Goal: Information Seeking & Learning: Check status

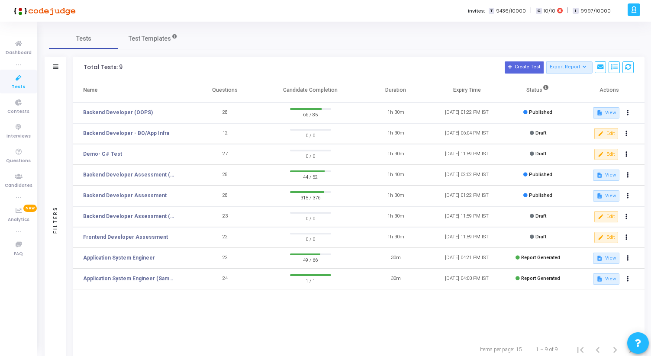
scroll to position [25, 0]
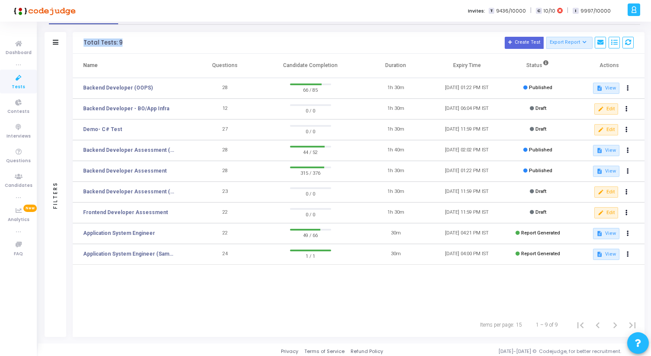
drag, startPoint x: 84, startPoint y: 40, endPoint x: 139, endPoint y: 40, distance: 55.0
click at [140, 40] on h3 "Total Tests: 9 Create Test Export Report Id Name Job Role Questions Candidate C…" at bounding box center [359, 43] width 550 height 12
click at [139, 40] on h3 "Total Tests: 9 Create Test Export Report Id Name Job Role Questions Candidate C…" at bounding box center [359, 43] width 550 height 12
click at [142, 174] on link "Backend Developer Assessment" at bounding box center [125, 171] width 84 height 8
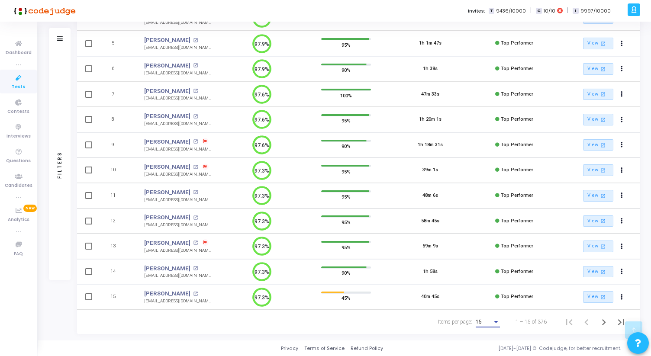
click at [480, 322] on span "15" at bounding box center [479, 322] width 6 height 6
click at [479, 320] on span "50" at bounding box center [488, 318] width 24 height 16
click at [603, 322] on icon "Next page" at bounding box center [604, 322] width 12 height 12
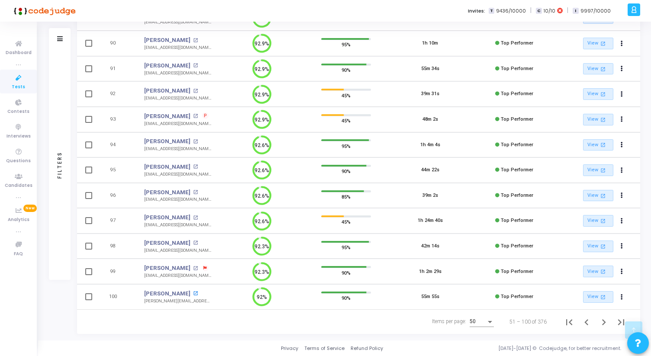
click at [193, 292] on mat-icon "open_in_new" at bounding box center [195, 293] width 5 height 5
click at [601, 325] on icon "Next page" at bounding box center [604, 322] width 12 height 12
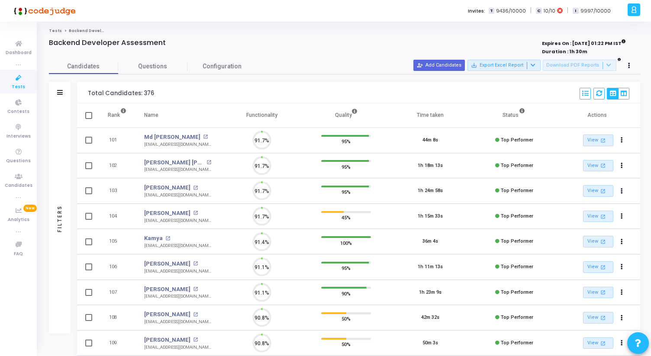
scroll to position [18, 22]
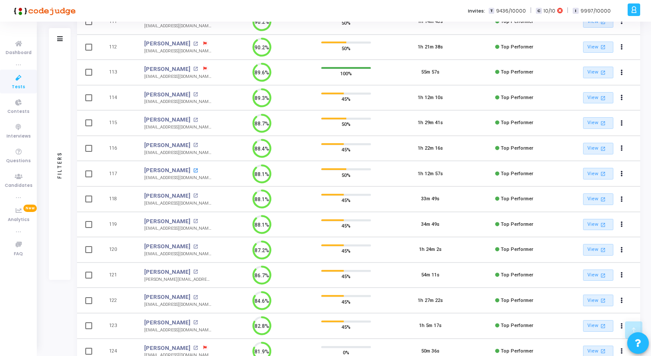
click at [193, 170] on mat-icon "open_in_new" at bounding box center [195, 170] width 5 height 5
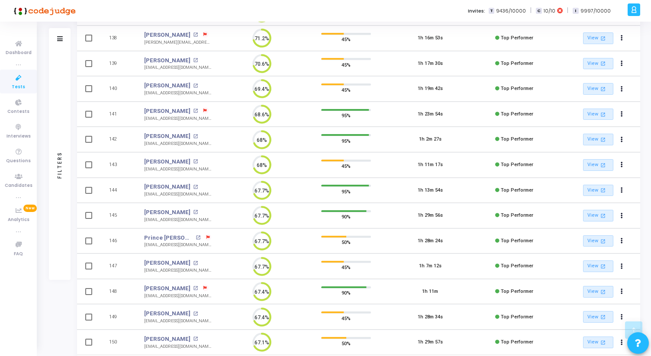
scroll to position [1086, 0]
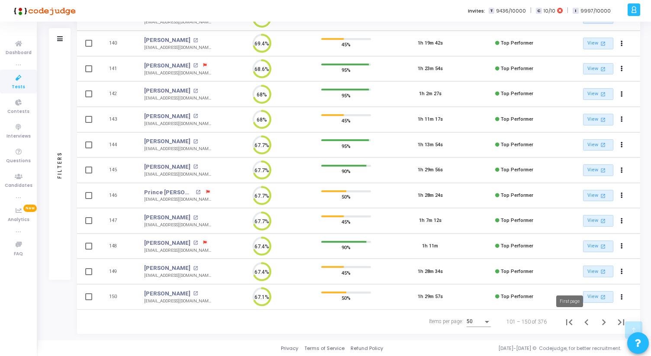
click at [571, 321] on icon "First page" at bounding box center [569, 322] width 6 height 6
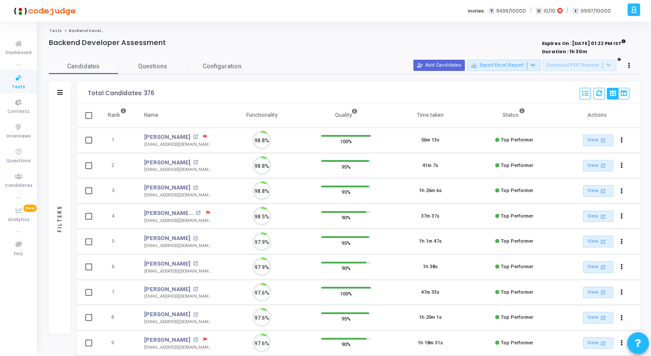
scroll to position [18, 22]
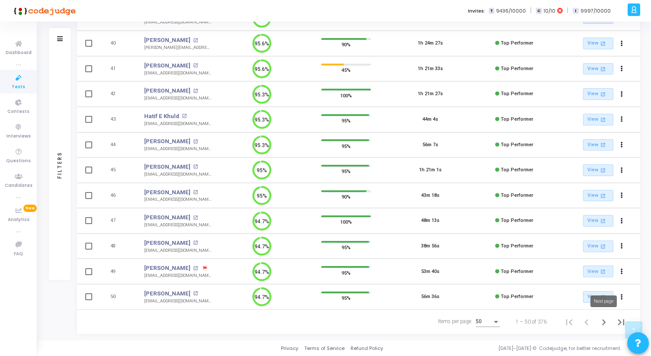
click at [603, 322] on icon "Next page" at bounding box center [604, 322] width 12 height 12
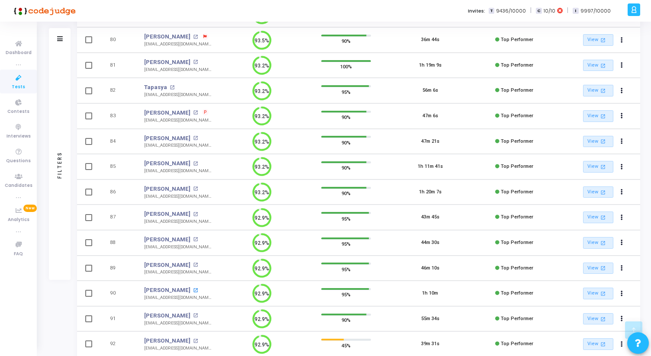
click at [193, 290] on mat-icon "open_in_new" at bounding box center [195, 290] width 5 height 5
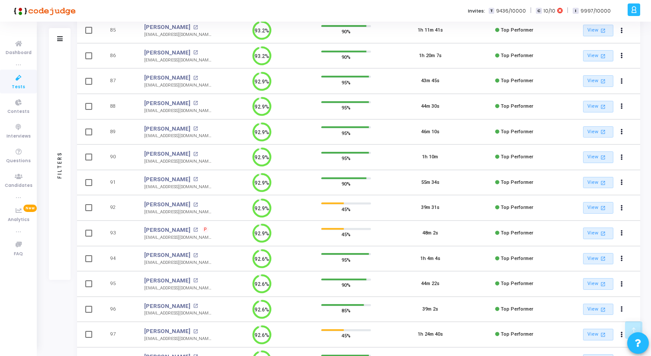
scroll to position [1086, 0]
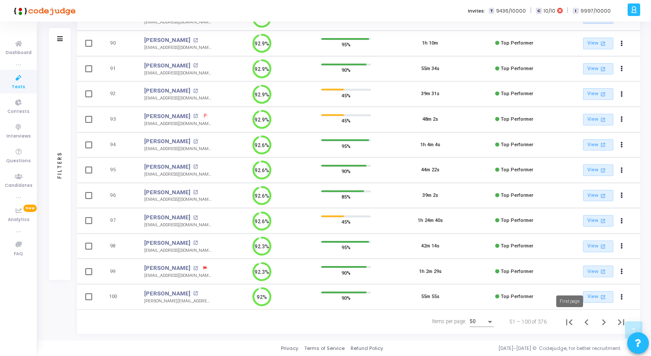
click at [571, 321] on icon "First page" at bounding box center [569, 322] width 12 height 12
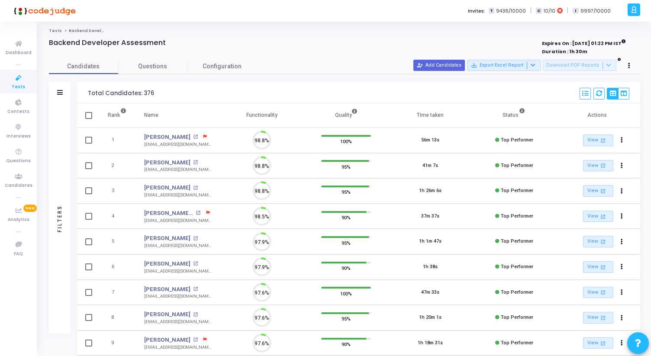
scroll to position [18, 22]
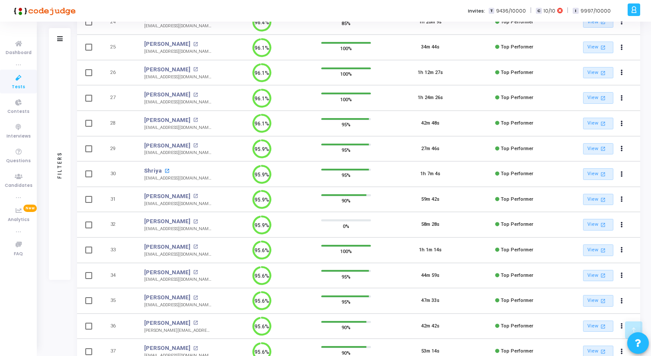
click at [166, 170] on mat-icon "open_in_new" at bounding box center [167, 171] width 5 height 5
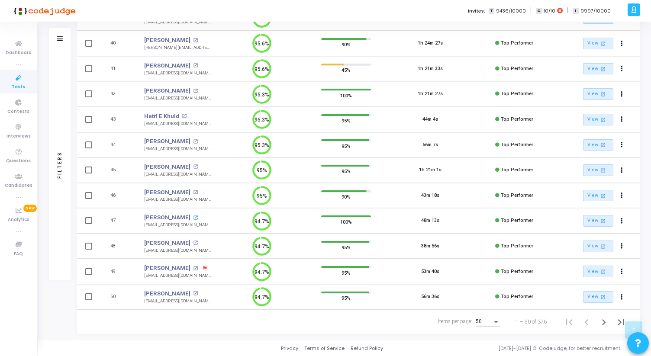
click at [193, 216] on mat-icon "open_in_new" at bounding box center [195, 218] width 5 height 5
click at [603, 321] on icon "Next page" at bounding box center [604, 322] width 12 height 12
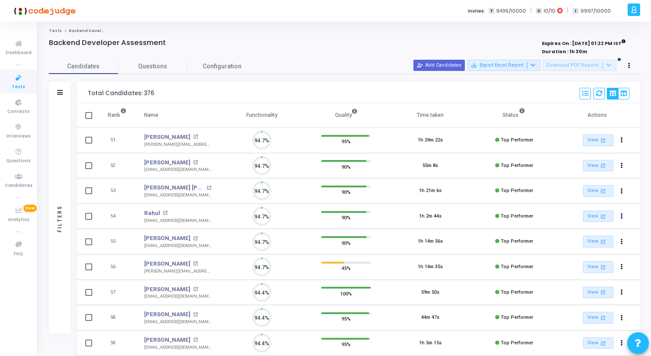
scroll to position [18, 22]
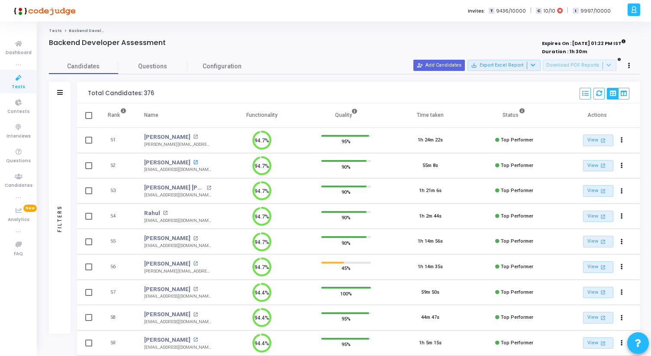
click at [198, 164] on mat-icon "open_in_new" at bounding box center [195, 162] width 5 height 5
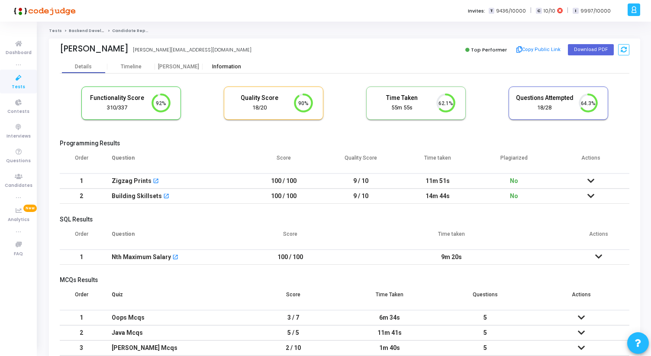
click at [223, 66] on div "Information" at bounding box center [227, 67] width 48 height 6
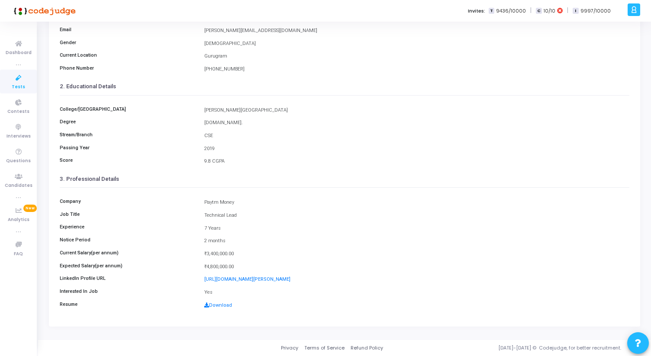
scroll to position [96, 0]
drag, startPoint x: 205, startPoint y: 253, endPoint x: 232, endPoint y: 269, distance: 32.0
click at [232, 269] on div "Company Paytm Money Job Title Technical Lead Experience 7 Years Notice Period 2…" at bounding box center [345, 251] width 570 height 126
click at [232, 269] on div "₹4,800,000.00" at bounding box center [417, 267] width 434 height 7
click at [213, 308] on link "Download" at bounding box center [218, 306] width 28 height 6
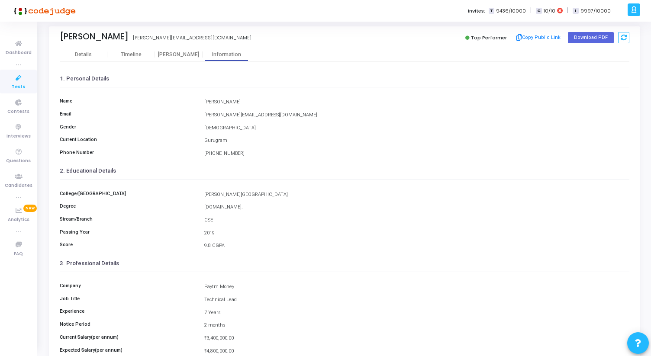
scroll to position [0, 0]
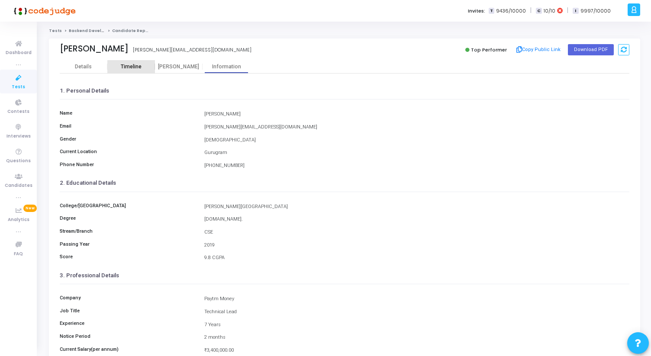
click at [139, 66] on div "Timeline" at bounding box center [131, 67] width 21 height 6
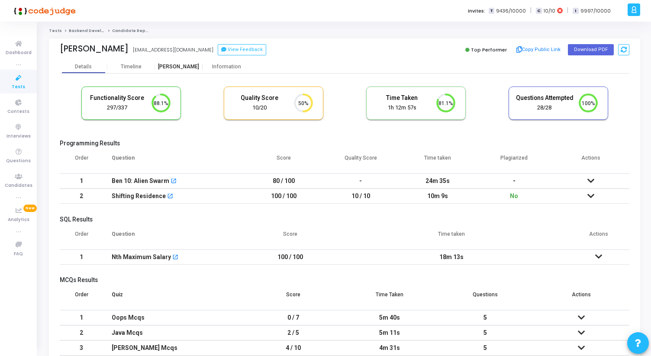
click at [178, 68] on div "Proctor" at bounding box center [179, 67] width 48 height 6
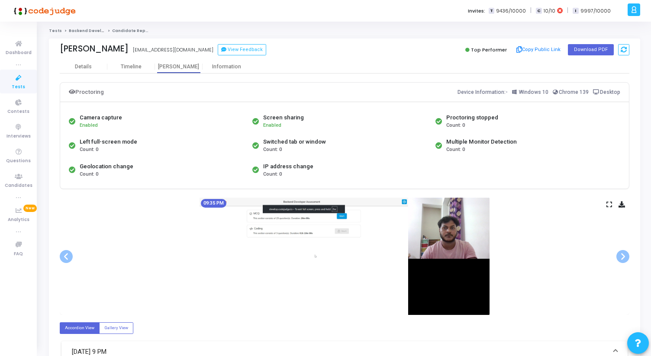
click at [611, 202] on icon at bounding box center [610, 204] width 6 height 5
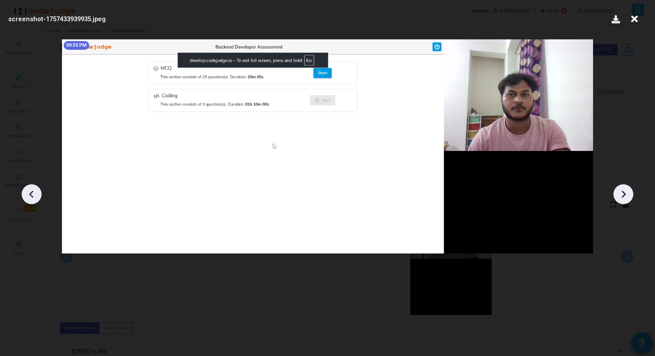
click at [626, 187] on div at bounding box center [623, 194] width 20 height 20
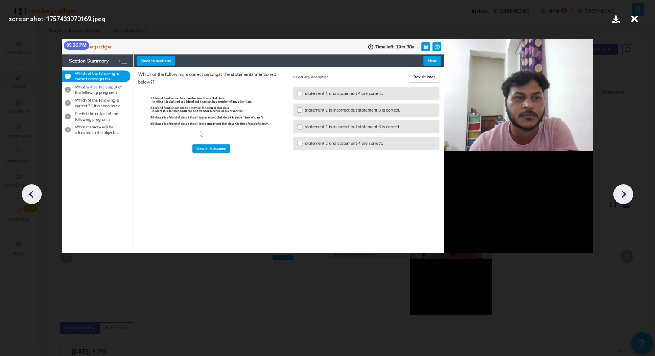
click at [626, 187] on div at bounding box center [623, 194] width 20 height 20
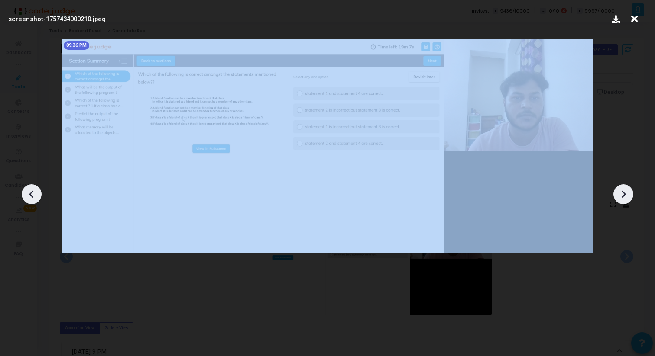
click at [626, 187] on div at bounding box center [623, 194] width 20 height 20
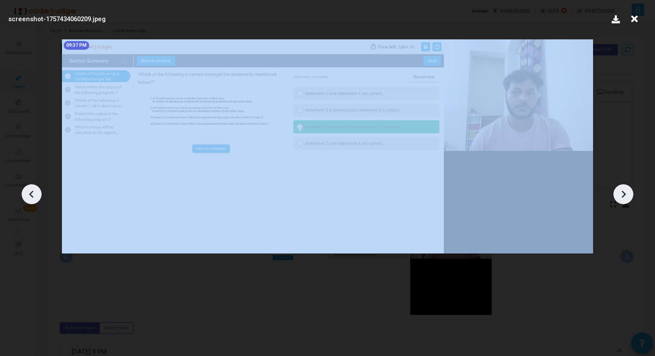
click at [626, 187] on div at bounding box center [623, 194] width 20 height 20
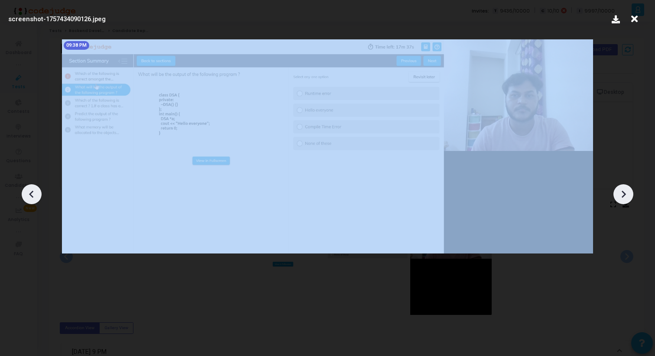
click at [626, 187] on div at bounding box center [623, 194] width 20 height 20
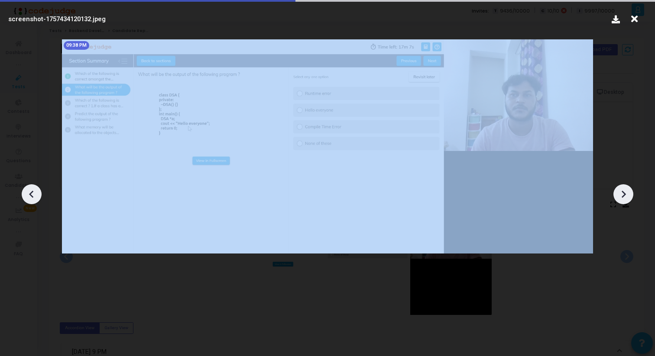
click at [626, 187] on div at bounding box center [623, 194] width 20 height 20
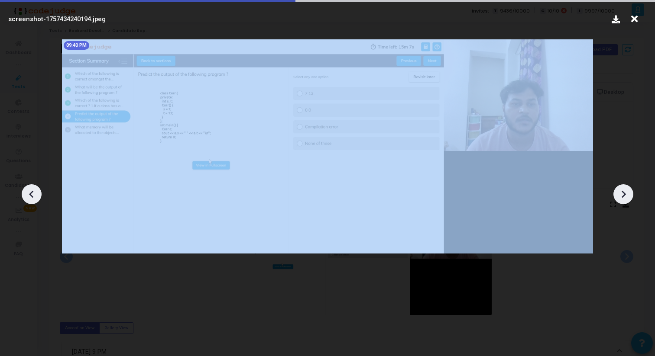
click at [626, 187] on div at bounding box center [623, 194] width 20 height 20
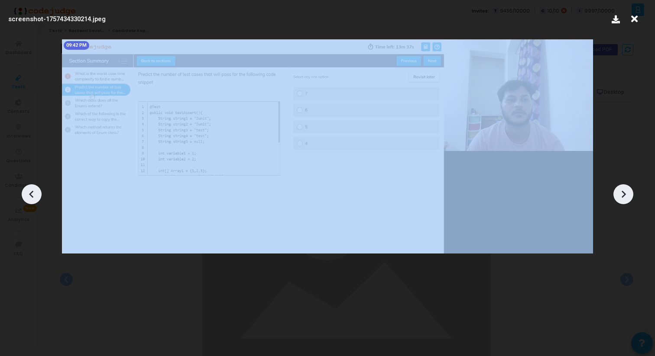
click at [626, 187] on div at bounding box center [623, 194] width 20 height 20
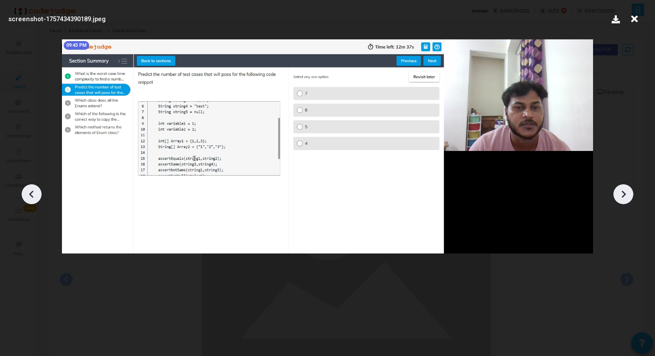
click at [616, 117] on div at bounding box center [327, 191] width 655 height 330
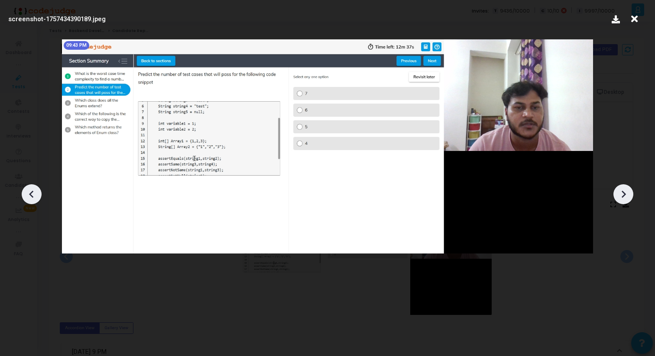
click at [632, 24] on icon at bounding box center [633, 19] width 13 height 16
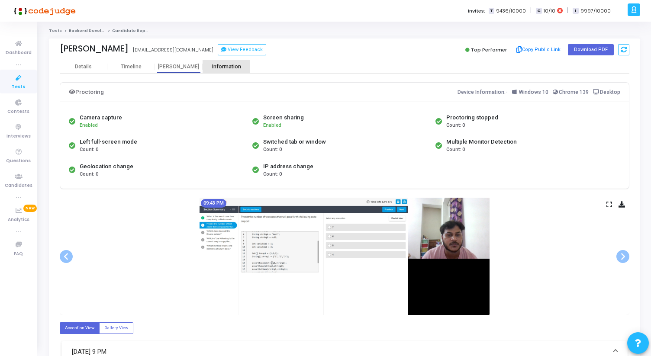
click at [227, 65] on div "Information" at bounding box center [227, 67] width 48 height 6
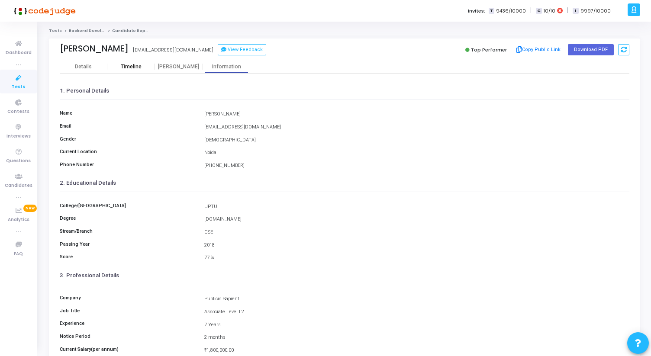
click at [135, 72] on div "Timeline" at bounding box center [131, 66] width 48 height 13
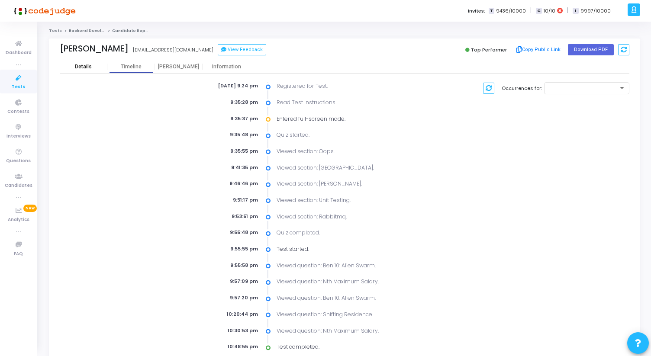
click at [81, 65] on div "Details" at bounding box center [83, 67] width 17 height 6
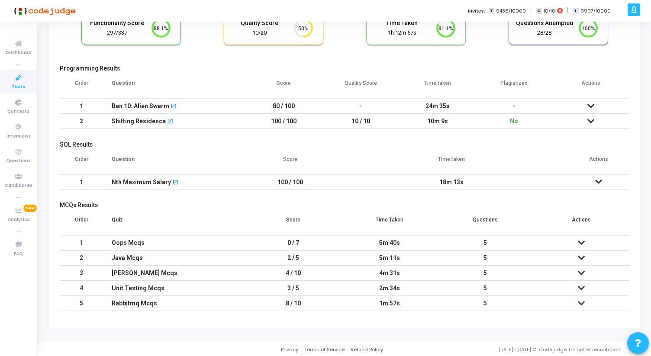
scroll to position [77, 0]
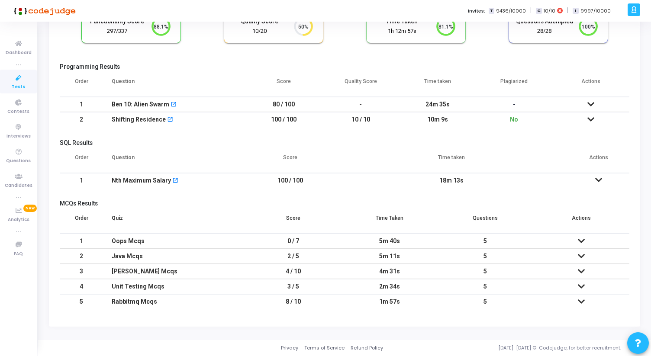
click at [586, 242] on td at bounding box center [581, 241] width 96 height 15
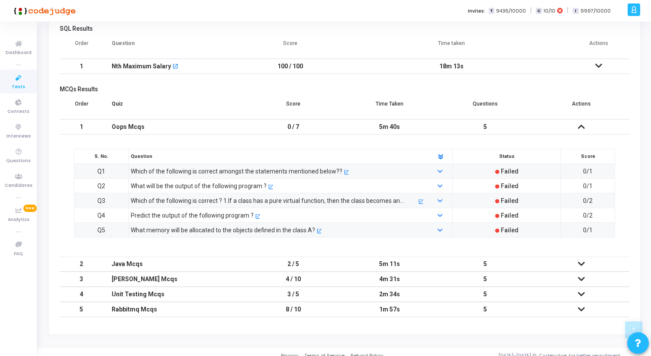
scroll to position [199, 0]
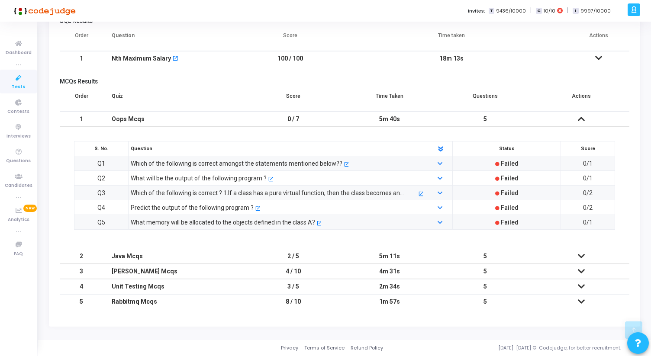
click at [586, 257] on td at bounding box center [581, 256] width 96 height 15
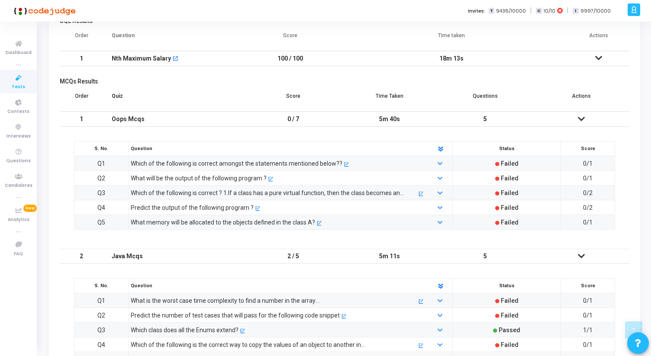
click at [581, 264] on div "S. No. Question Status Score Q1 What is the worst case time complexity to find …" at bounding box center [345, 325] width 570 height 122
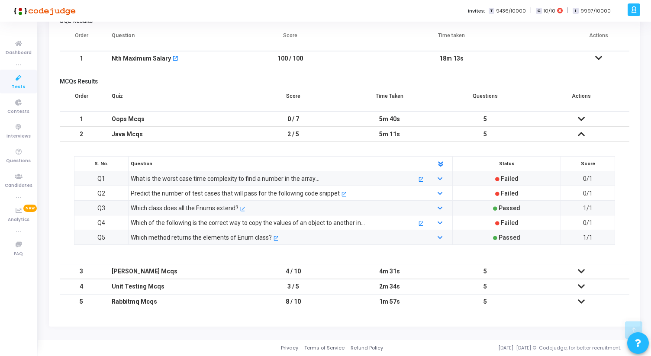
click at [580, 304] on icon at bounding box center [581, 302] width 7 height 6
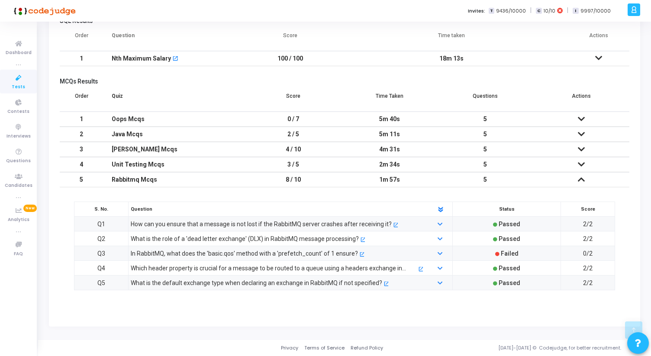
click at [581, 165] on icon at bounding box center [581, 164] width 7 height 6
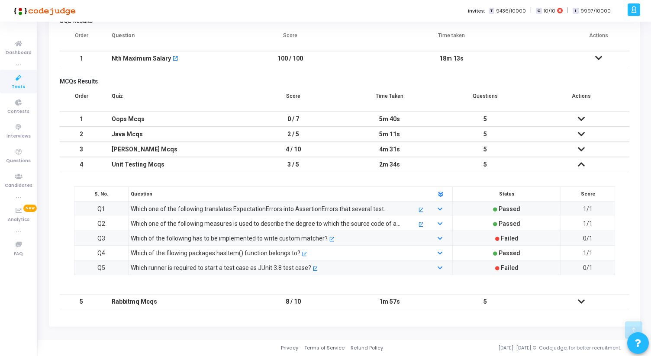
click at [583, 147] on icon at bounding box center [581, 149] width 7 height 6
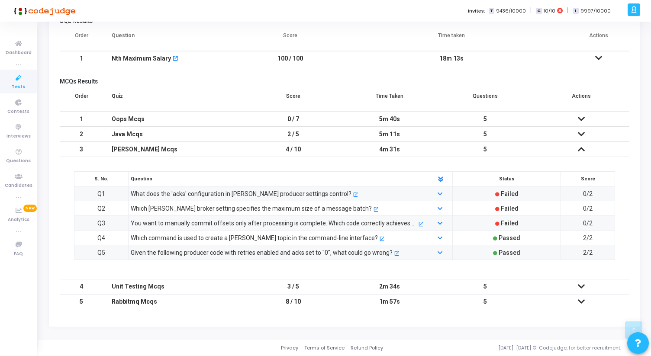
click at [583, 132] on icon at bounding box center [581, 134] width 7 height 6
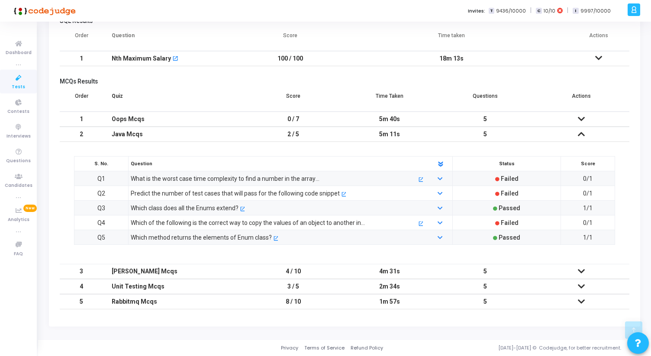
scroll to position [0, 0]
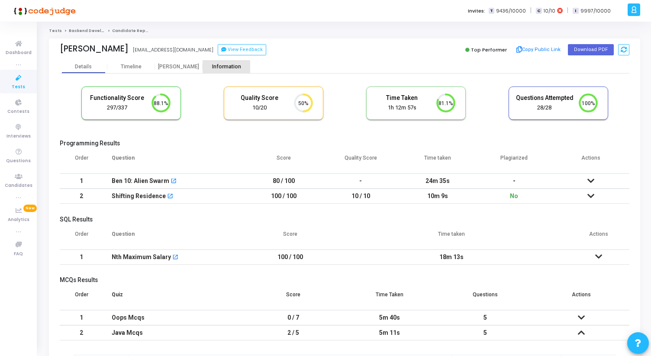
click at [225, 65] on div "Information" at bounding box center [227, 67] width 48 height 6
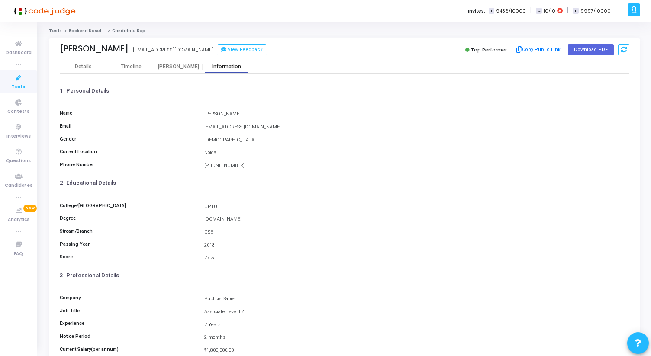
scroll to position [97, 0]
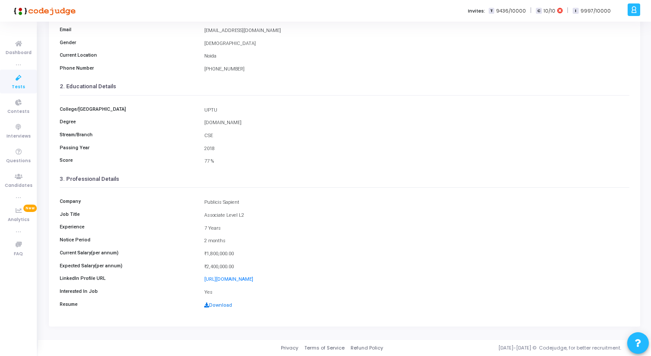
click at [215, 307] on link "Download" at bounding box center [218, 306] width 28 height 6
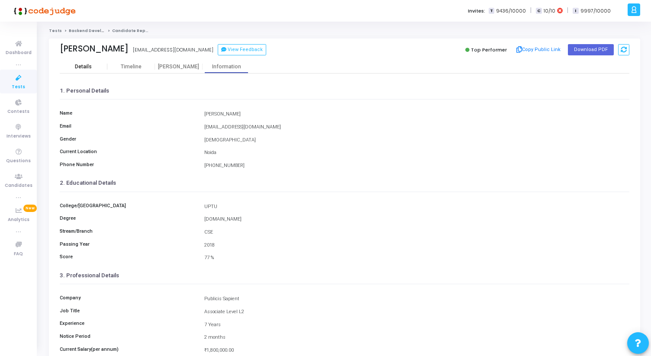
click at [77, 65] on div "Details" at bounding box center [83, 67] width 17 height 6
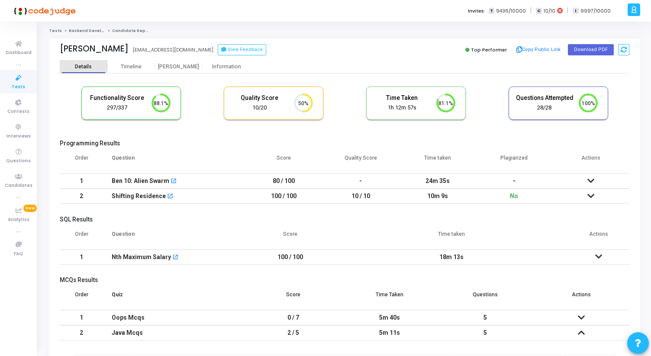
scroll to position [4, 4]
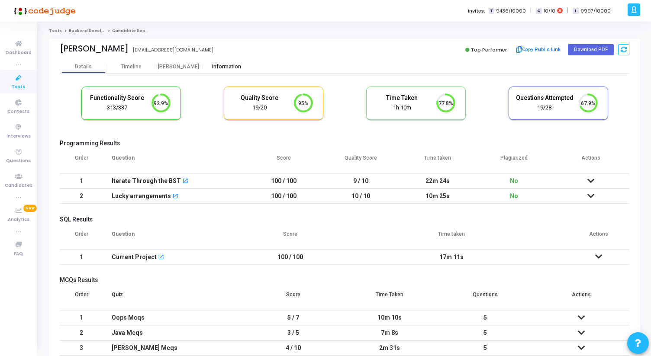
click at [222, 64] on div "Information" at bounding box center [227, 67] width 48 height 6
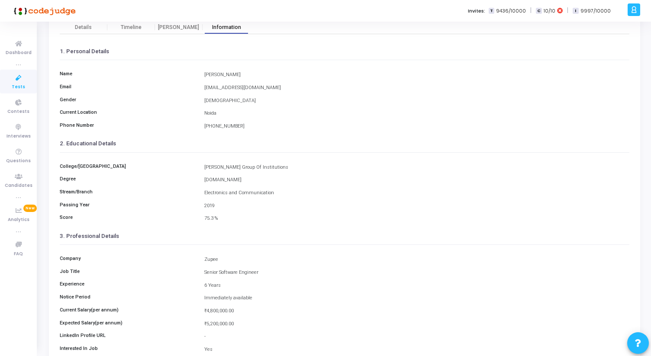
scroll to position [97, 0]
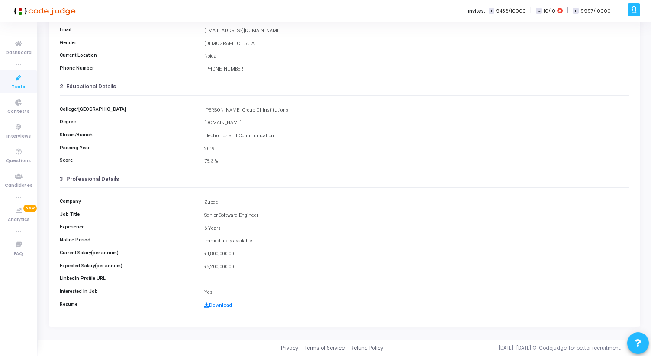
drag, startPoint x: 206, startPoint y: 212, endPoint x: 237, endPoint y: 268, distance: 64.3
click at [238, 268] on div "Company Zupee Job Title Senior Software Engineer Experience 6 Years Notice Peri…" at bounding box center [345, 251] width 570 height 126
click at [237, 268] on div "₹5,200,000.00" at bounding box center [417, 267] width 434 height 7
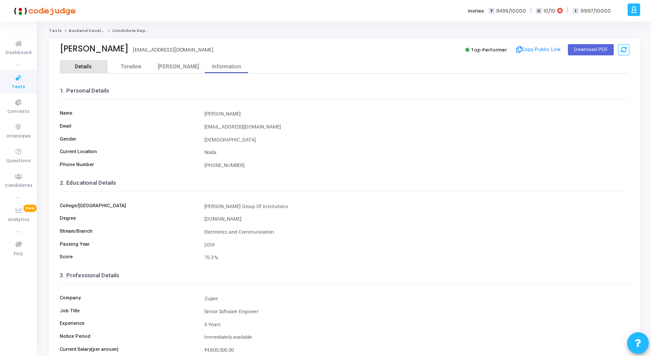
click at [82, 70] on div "Details" at bounding box center [84, 66] width 48 height 13
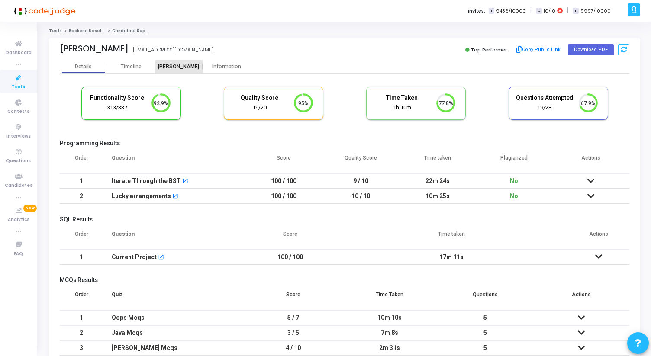
click at [186, 65] on div "[PERSON_NAME]" at bounding box center [179, 67] width 48 height 6
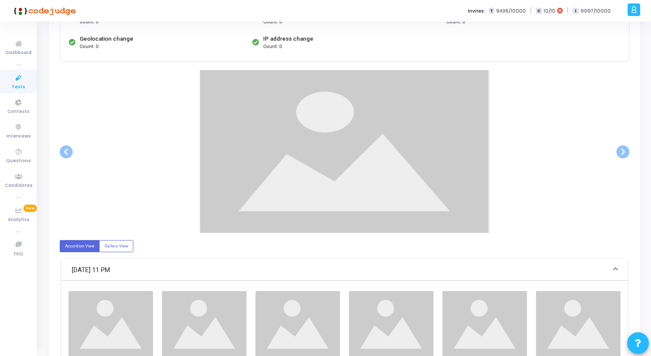
scroll to position [124, 0]
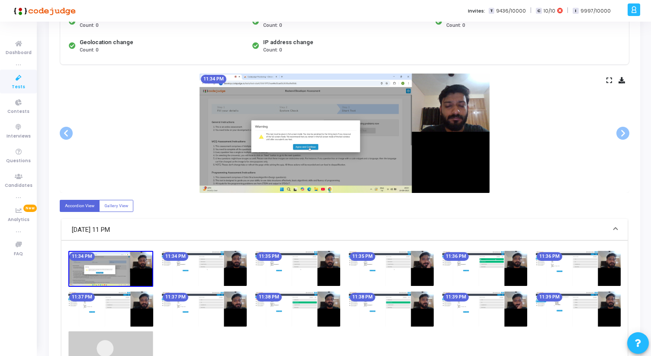
click at [607, 80] on icon at bounding box center [610, 80] width 6 height 5
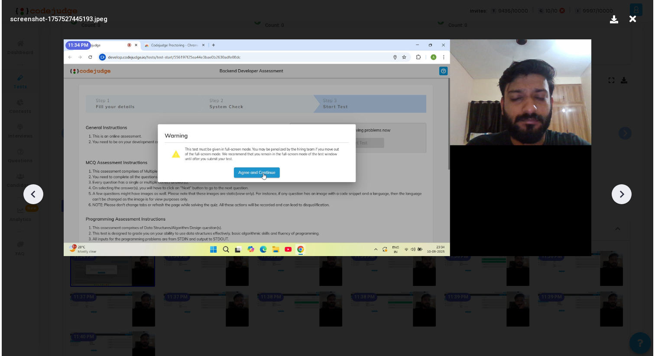
scroll to position [0, 0]
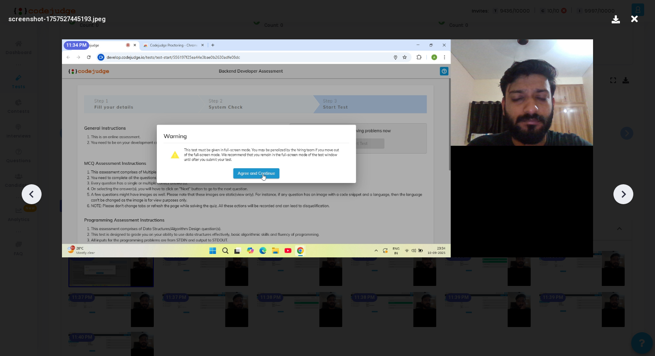
click at [624, 192] on icon at bounding box center [622, 194] width 13 height 13
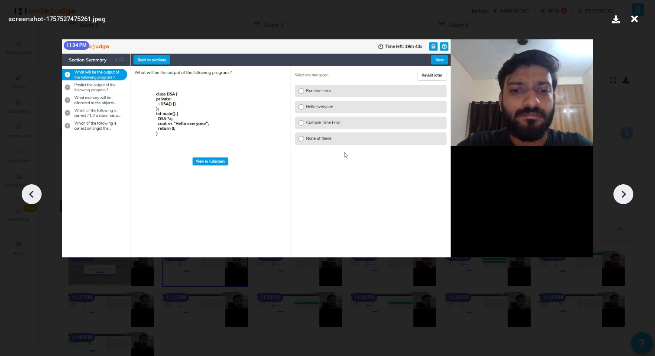
click at [624, 192] on icon at bounding box center [622, 194] width 13 height 13
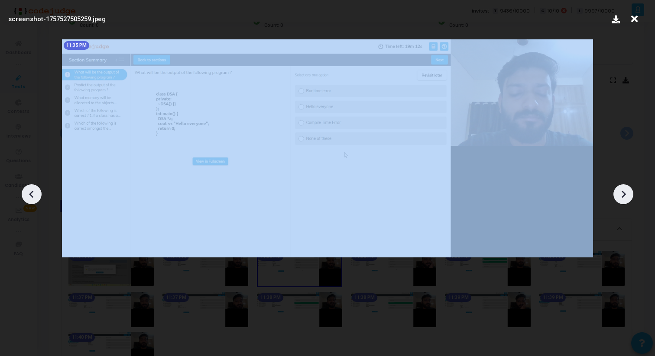
click at [624, 192] on icon at bounding box center [622, 194] width 13 height 13
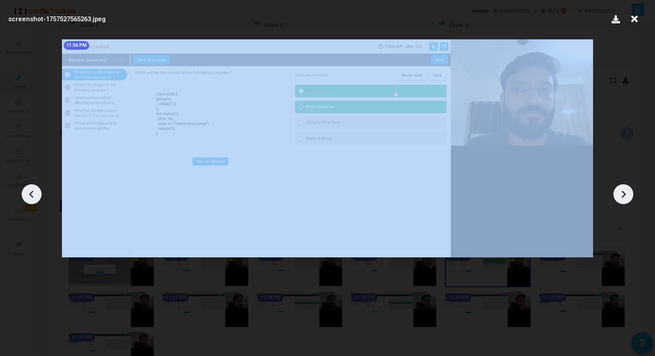
click at [624, 192] on icon at bounding box center [622, 194] width 13 height 13
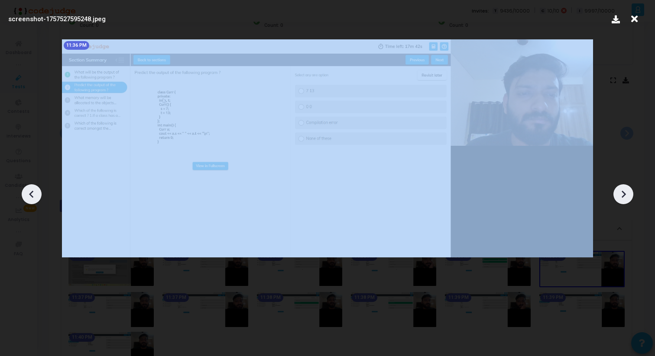
click at [624, 192] on icon at bounding box center [622, 194] width 13 height 13
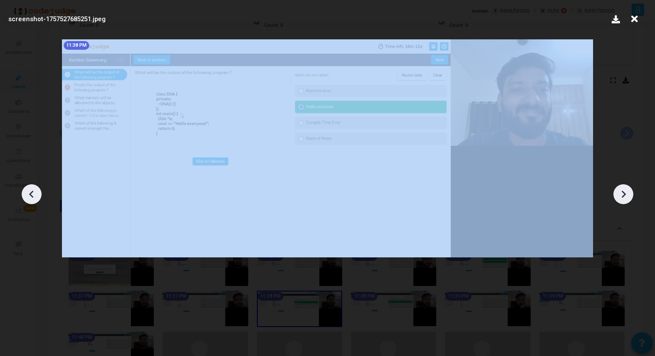
click at [624, 192] on icon at bounding box center [622, 194] width 13 height 13
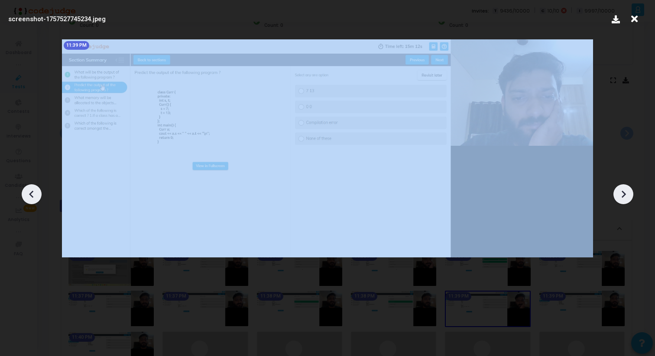
click at [624, 192] on icon at bounding box center [622, 194] width 13 height 13
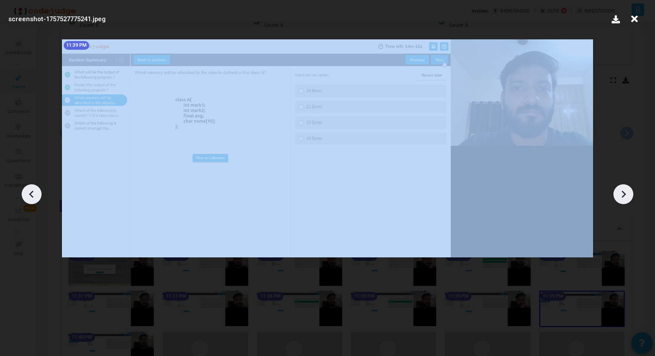
click at [624, 192] on icon at bounding box center [622, 194] width 13 height 13
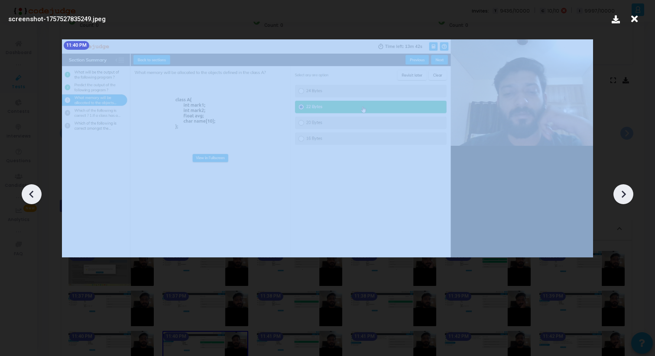
click at [624, 192] on icon at bounding box center [622, 194] width 13 height 13
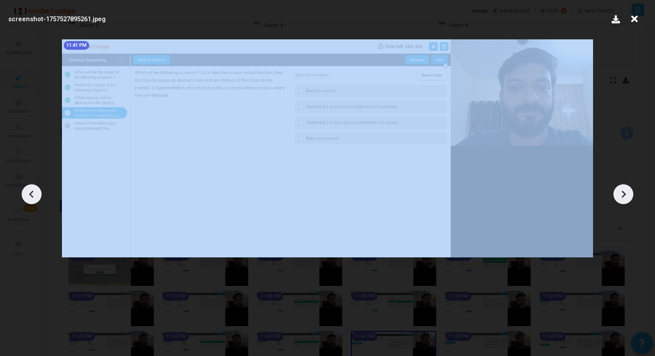
click at [624, 192] on icon at bounding box center [622, 194] width 13 height 13
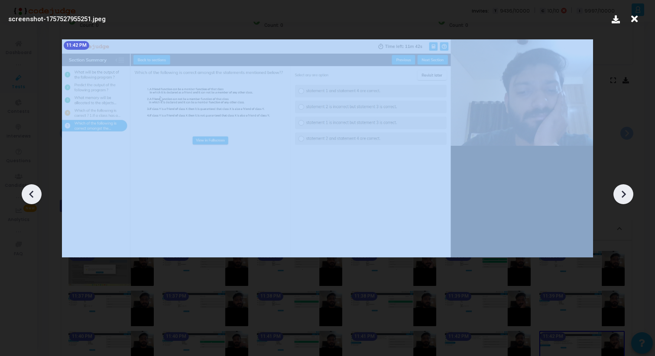
click at [624, 192] on icon at bounding box center [622, 194] width 13 height 13
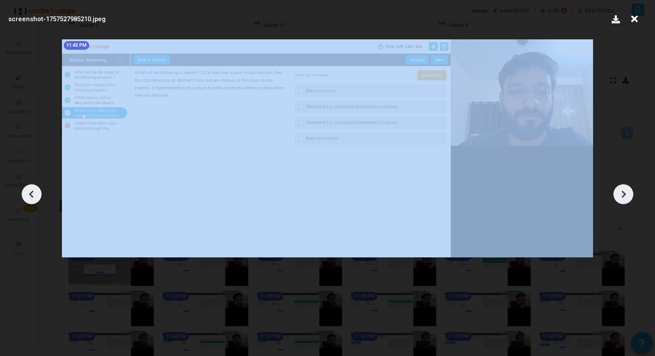
click at [624, 192] on icon at bounding box center [622, 194] width 13 height 13
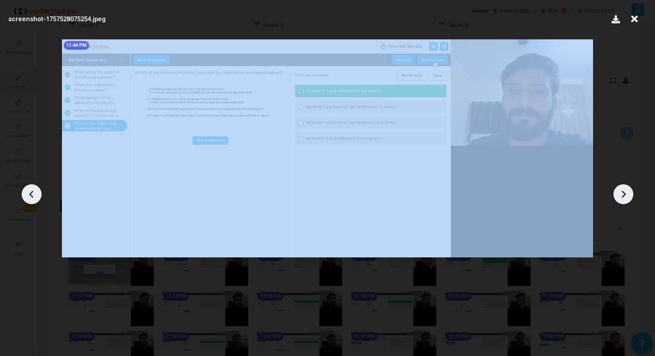
click at [624, 192] on icon at bounding box center [622, 194] width 13 height 13
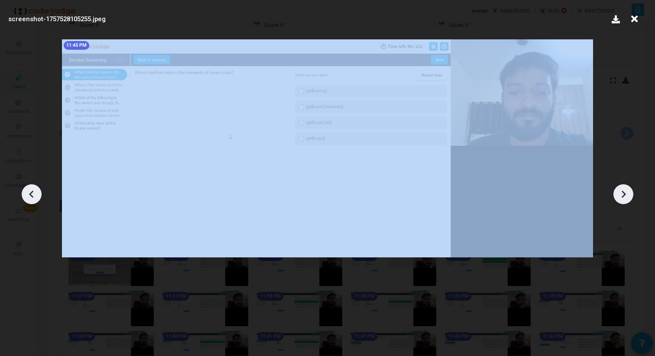
click at [624, 192] on icon at bounding box center [622, 194] width 13 height 13
click at [624, 193] on icon at bounding box center [623, 193] width 4 height 7
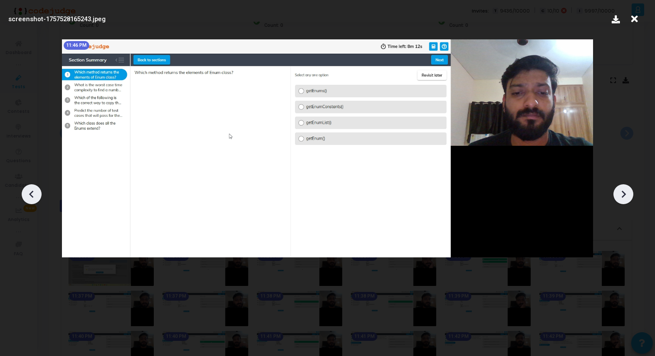
click at [632, 22] on icon at bounding box center [633, 19] width 13 height 16
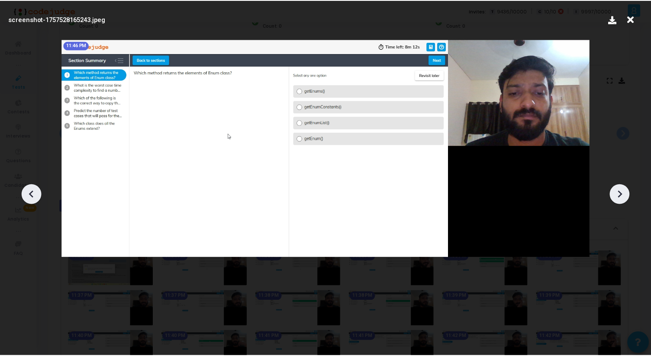
scroll to position [124, 0]
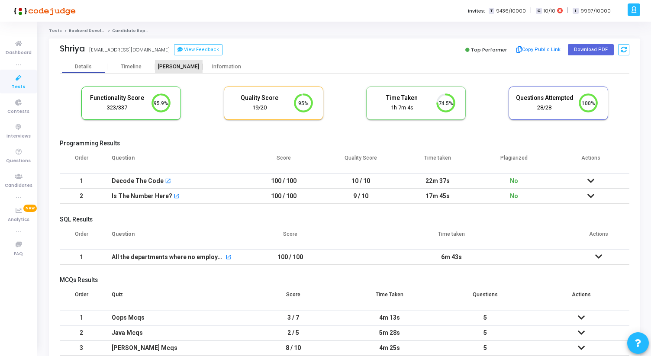
click at [179, 66] on div "[PERSON_NAME]" at bounding box center [179, 67] width 48 height 6
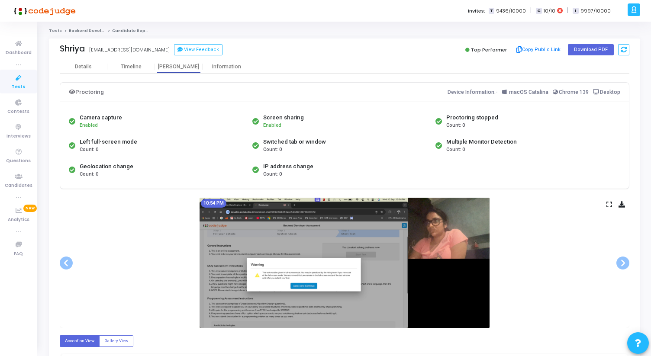
click at [608, 205] on icon at bounding box center [610, 204] width 6 height 5
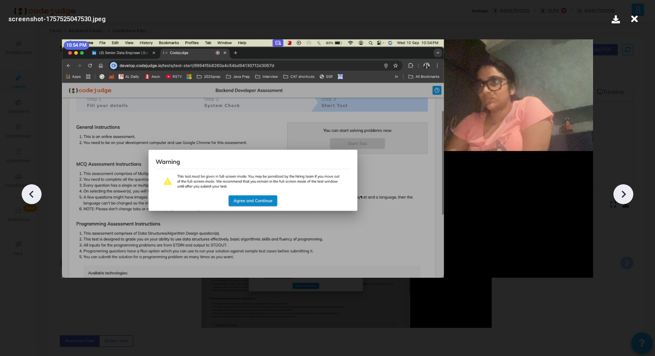
click at [622, 190] on icon at bounding box center [622, 194] width 13 height 13
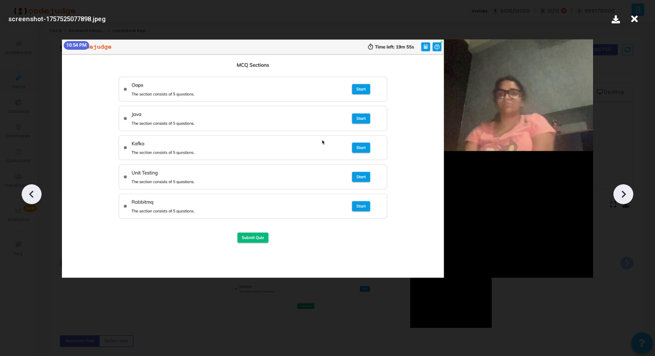
click at [622, 190] on icon at bounding box center [622, 194] width 13 height 13
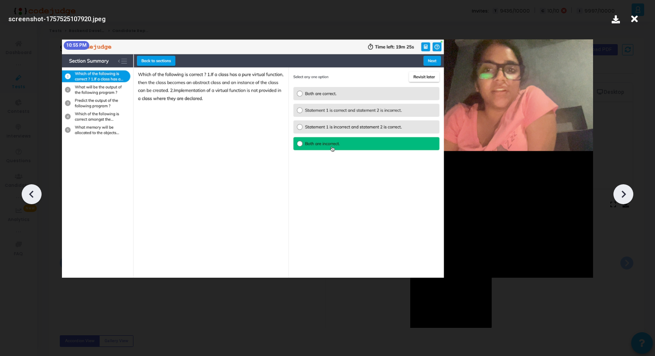
click at [622, 190] on icon at bounding box center [622, 194] width 13 height 13
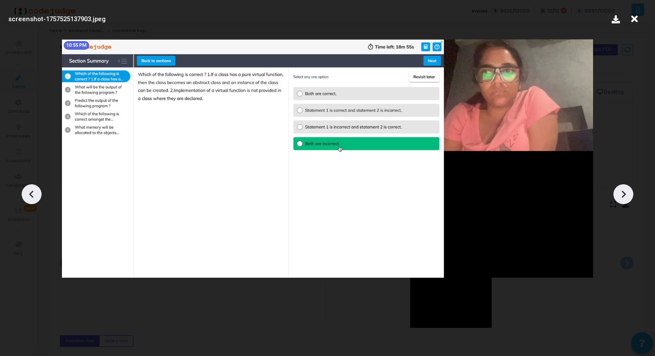
click at [622, 190] on icon at bounding box center [622, 194] width 13 height 13
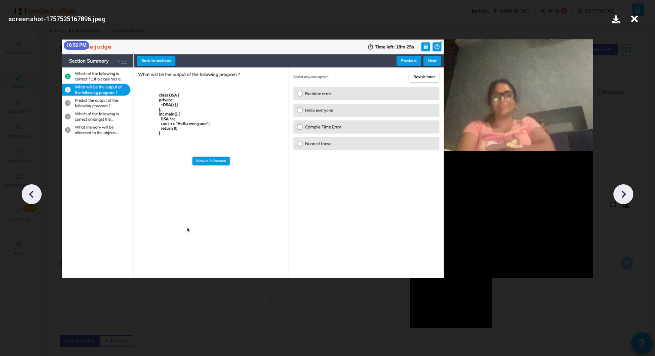
click at [622, 190] on icon at bounding box center [622, 194] width 13 height 13
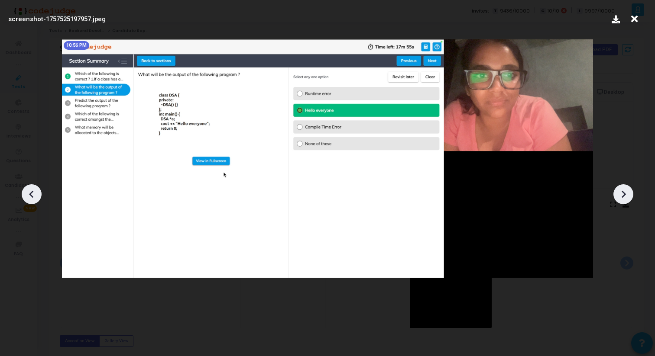
click at [622, 190] on icon at bounding box center [623, 193] width 4 height 7
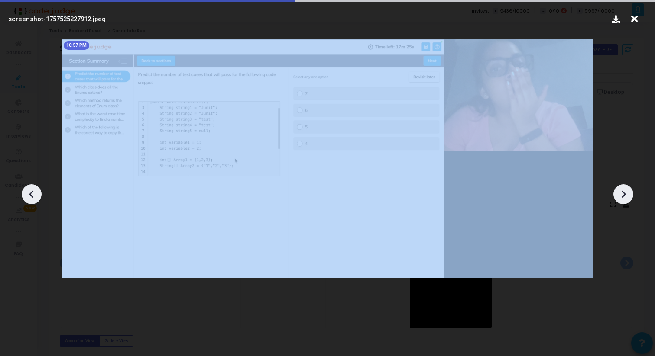
click at [622, 190] on icon at bounding box center [623, 193] width 4 height 7
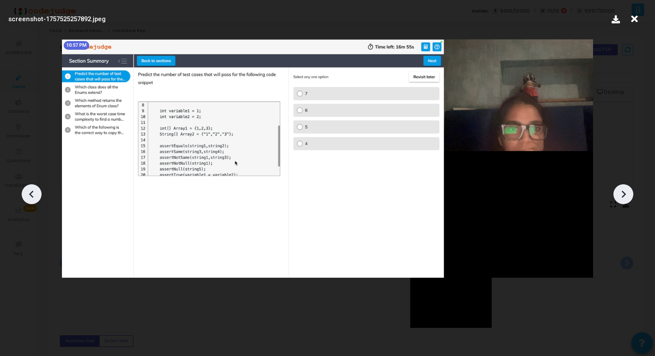
click at [622, 191] on icon at bounding box center [623, 193] width 4 height 7
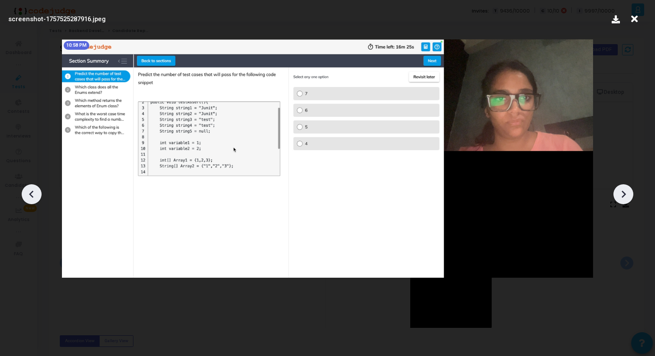
click at [622, 191] on icon at bounding box center [623, 193] width 4 height 7
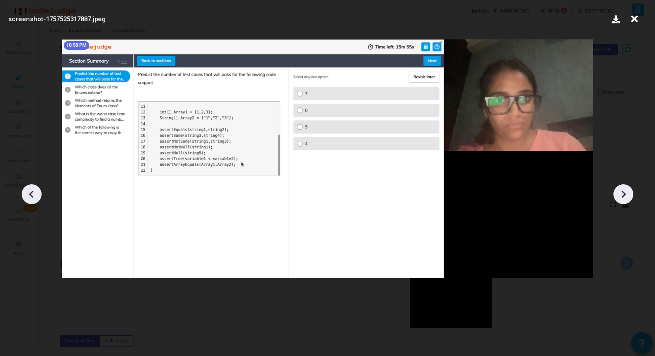
click at [622, 191] on icon at bounding box center [623, 193] width 4 height 7
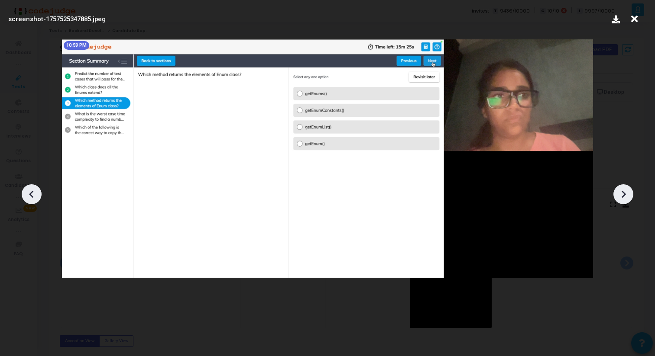
click at [622, 191] on icon at bounding box center [623, 193] width 4 height 7
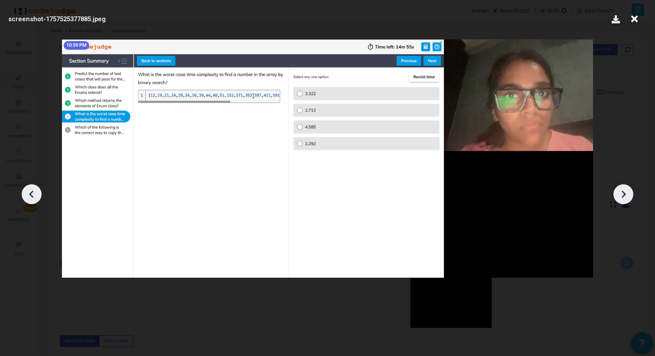
click at [622, 192] on icon at bounding box center [623, 193] width 4 height 7
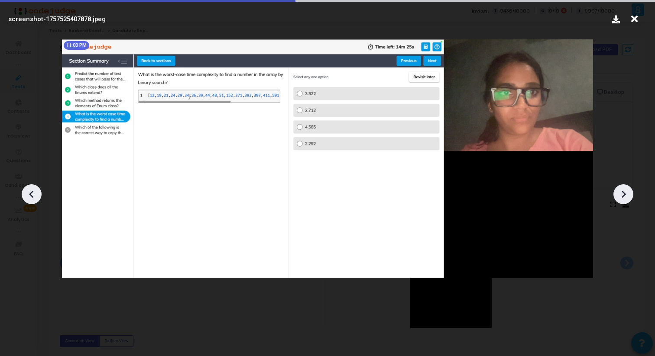
click at [622, 192] on icon at bounding box center [623, 193] width 4 height 7
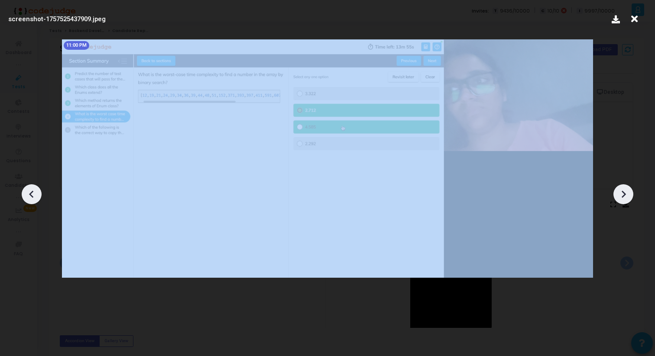
click at [622, 192] on icon at bounding box center [623, 193] width 4 height 7
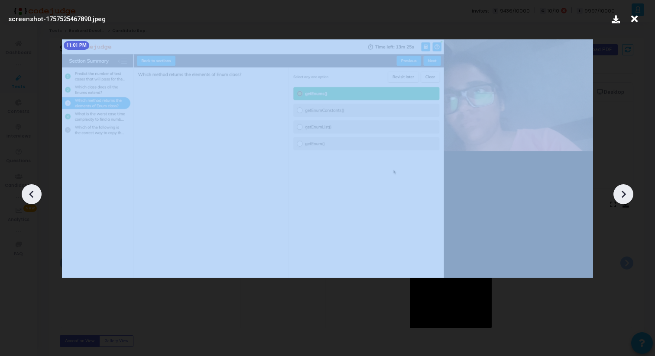
click at [622, 192] on icon at bounding box center [623, 193] width 4 height 7
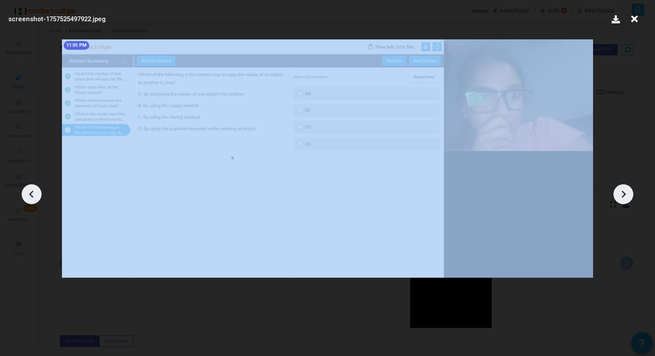
click at [622, 192] on icon at bounding box center [623, 193] width 4 height 7
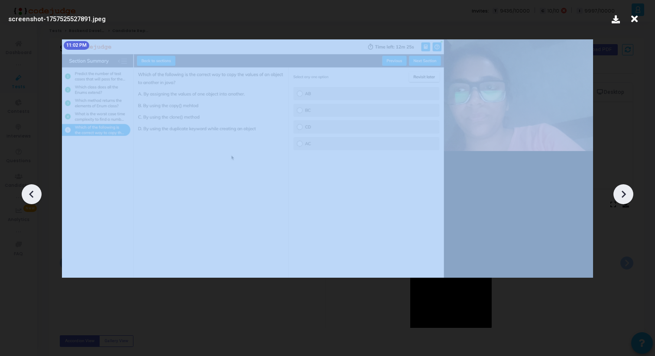
click at [622, 192] on icon at bounding box center [623, 193] width 4 height 7
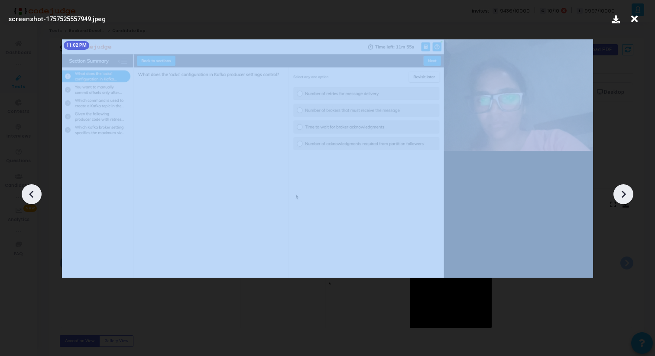
click at [622, 192] on icon at bounding box center [623, 193] width 4 height 7
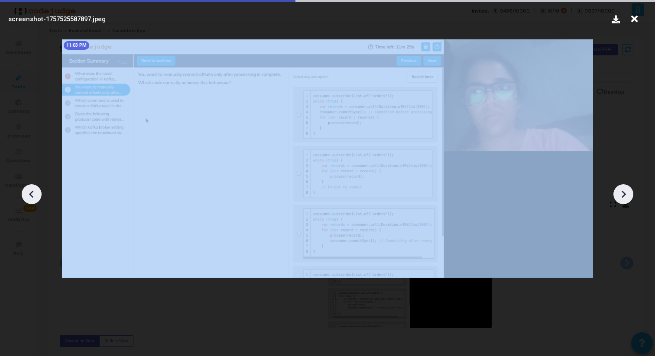
click at [622, 192] on icon at bounding box center [623, 193] width 4 height 7
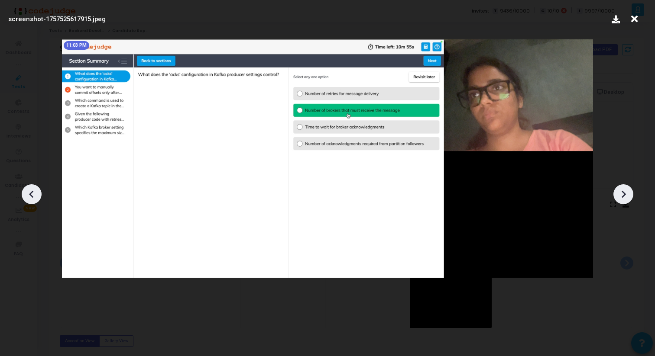
click at [622, 193] on icon at bounding box center [622, 194] width 13 height 13
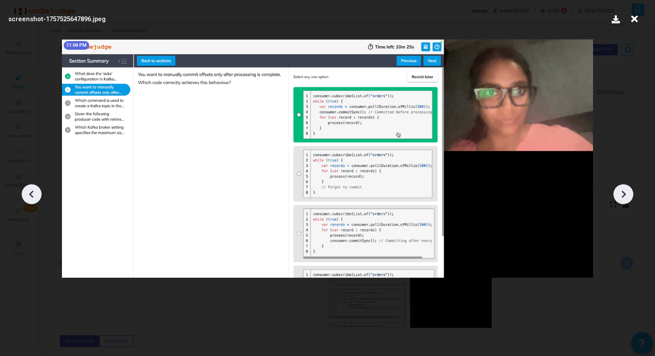
click at [623, 194] on icon at bounding box center [622, 194] width 13 height 13
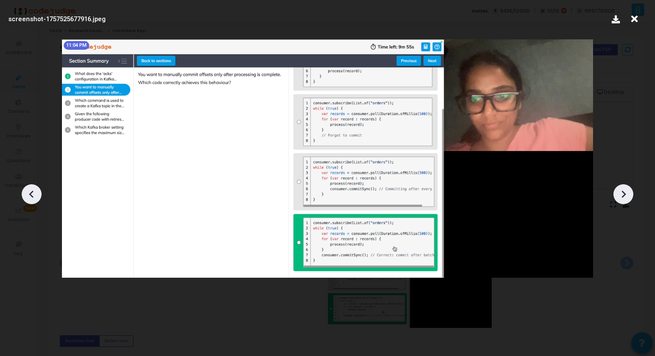
click at [623, 194] on icon at bounding box center [622, 194] width 13 height 13
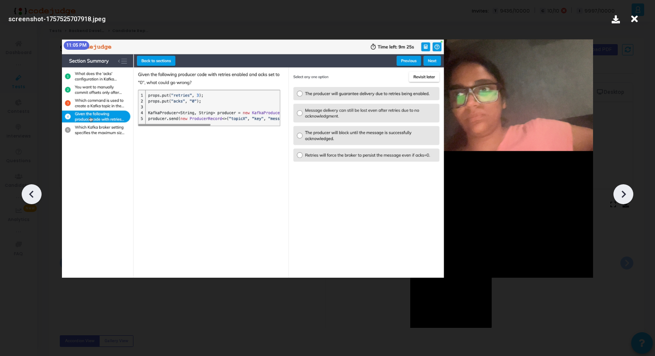
click at [623, 194] on icon at bounding box center [622, 194] width 13 height 13
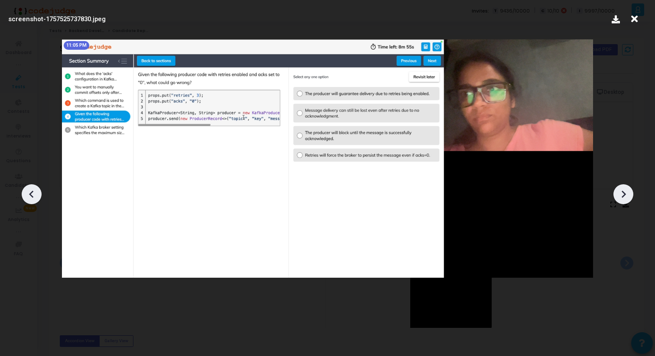
click at [623, 195] on icon at bounding box center [623, 193] width 4 height 7
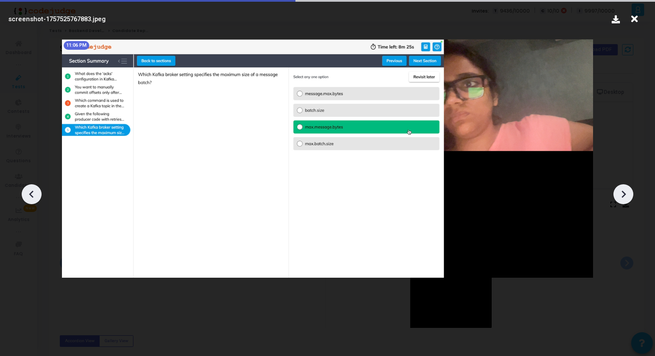
click at [623, 195] on icon at bounding box center [623, 193] width 4 height 7
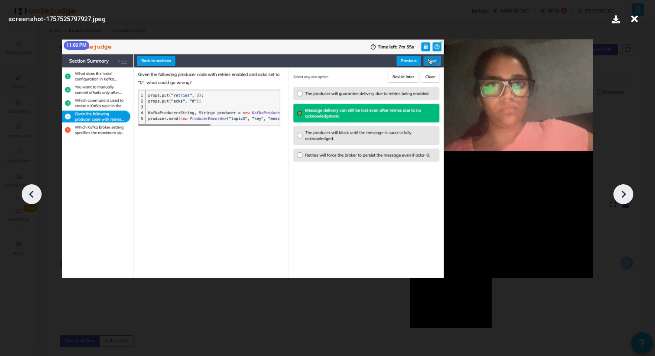
click at [623, 195] on icon at bounding box center [623, 193] width 4 height 7
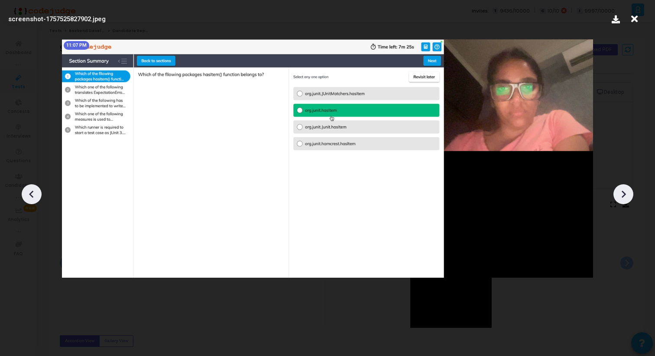
click at [623, 195] on icon at bounding box center [623, 193] width 4 height 7
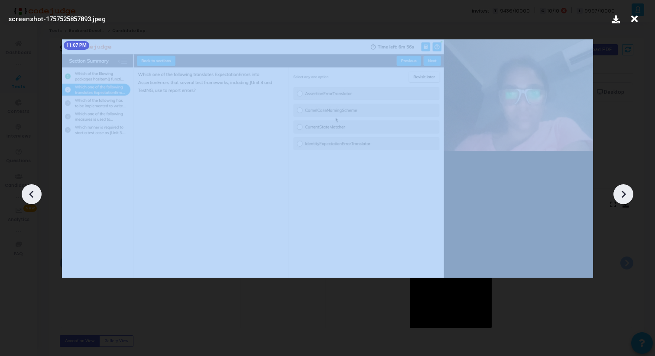
click at [623, 196] on icon at bounding box center [623, 193] width 4 height 7
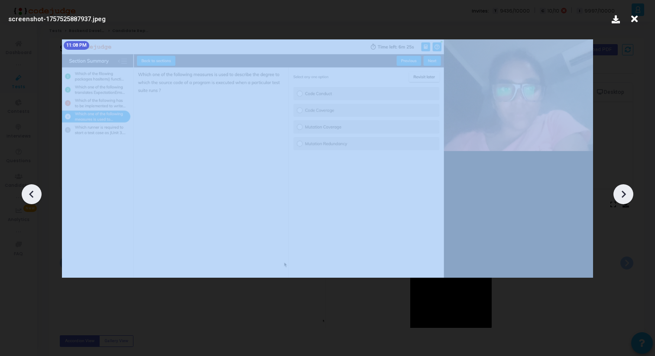
click at [623, 196] on icon at bounding box center [623, 193] width 4 height 7
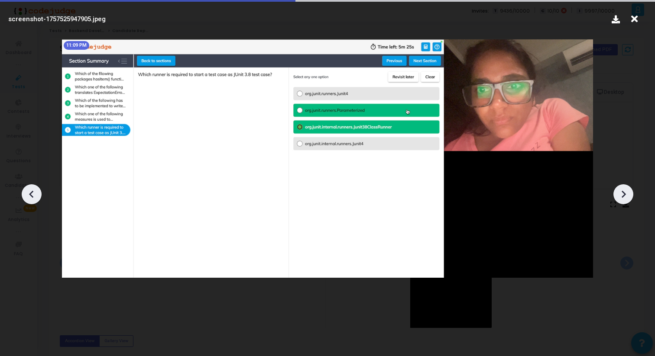
click at [623, 196] on icon at bounding box center [623, 193] width 4 height 7
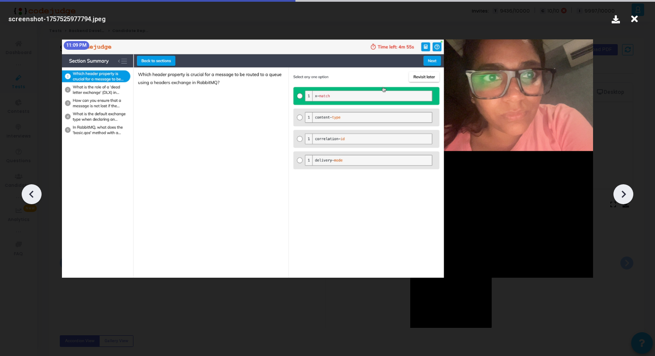
click at [623, 196] on icon at bounding box center [623, 193] width 4 height 7
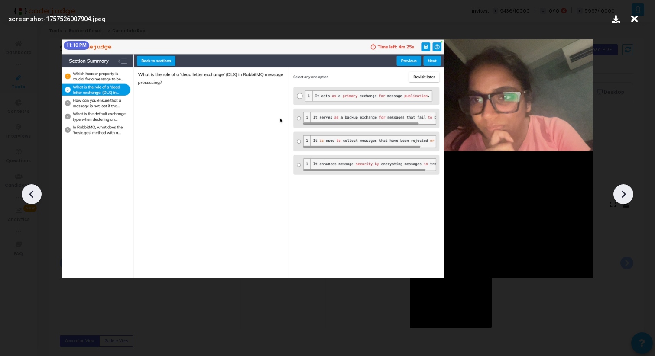
click at [623, 196] on icon at bounding box center [623, 193] width 4 height 7
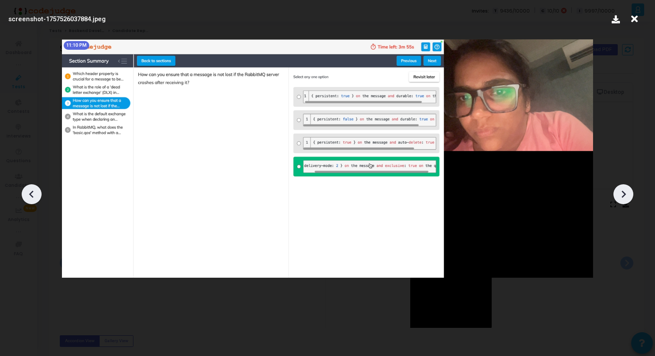
click at [623, 196] on icon at bounding box center [623, 193] width 4 height 7
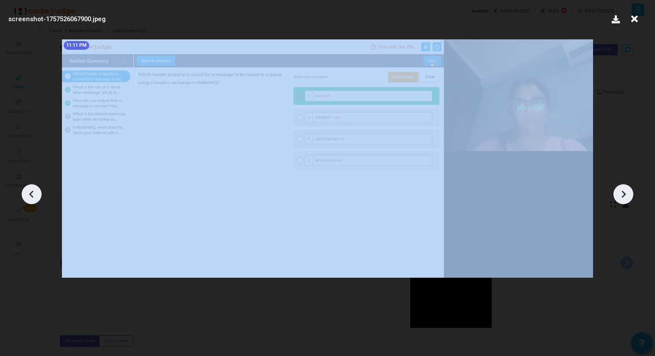
click at [623, 196] on icon at bounding box center [623, 193] width 4 height 7
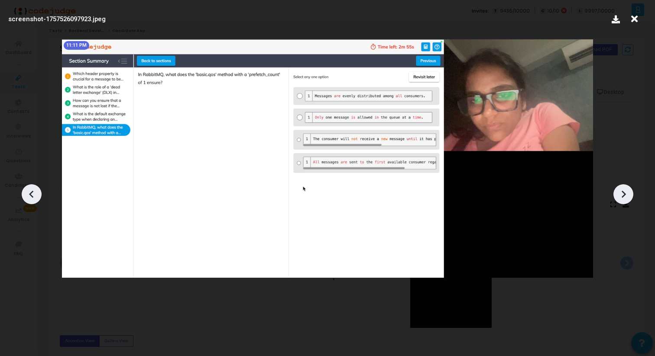
click at [624, 196] on icon at bounding box center [622, 194] width 13 height 13
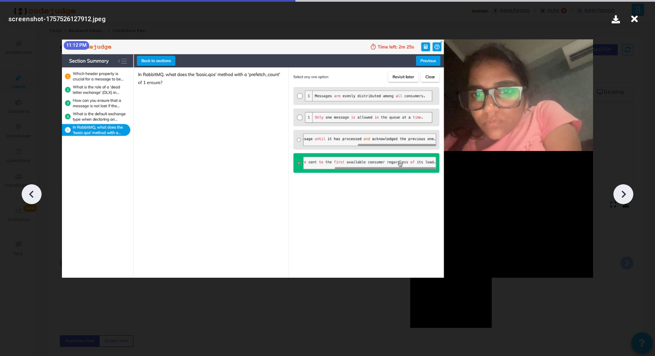
click at [624, 196] on icon at bounding box center [622, 194] width 13 height 13
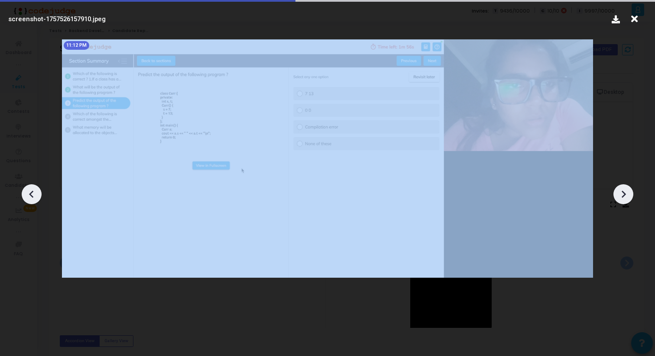
click at [624, 196] on icon at bounding box center [622, 194] width 13 height 13
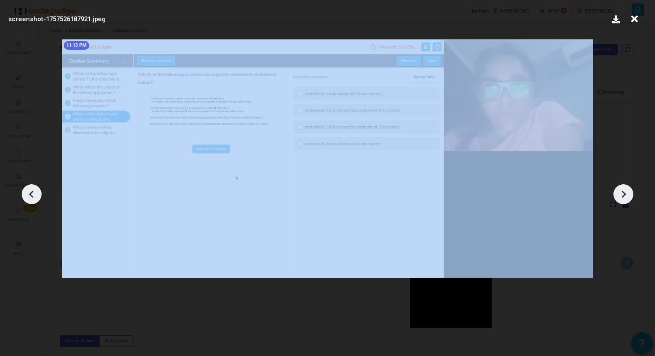
click at [624, 196] on icon at bounding box center [622, 194] width 13 height 13
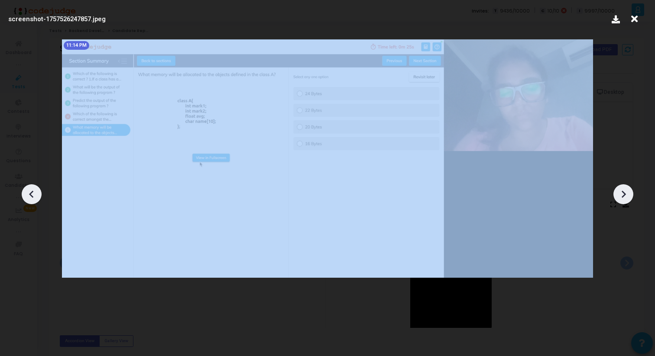
click at [624, 196] on icon at bounding box center [622, 194] width 13 height 13
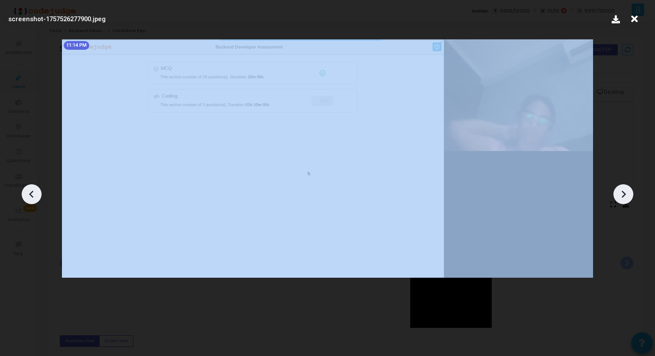
click at [624, 197] on icon at bounding box center [622, 194] width 13 height 13
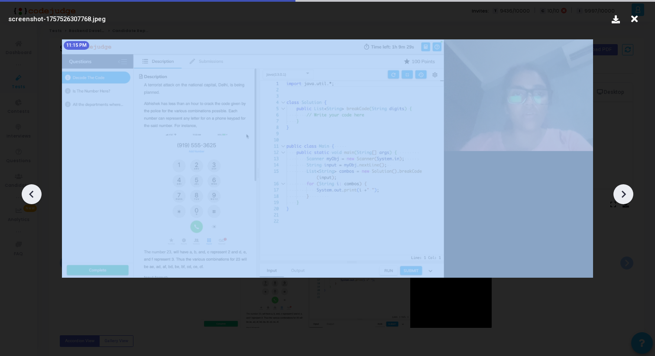
click at [624, 197] on icon at bounding box center [622, 194] width 13 height 13
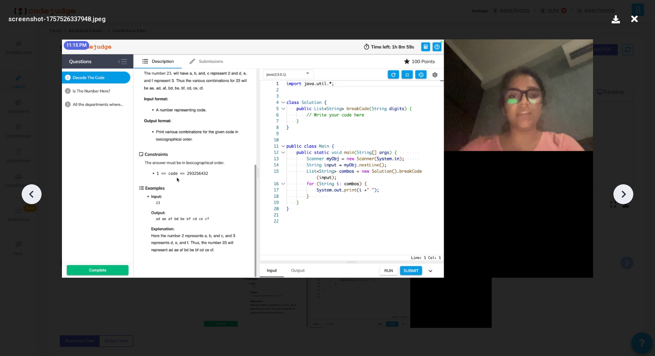
click at [624, 197] on icon at bounding box center [622, 194] width 13 height 13
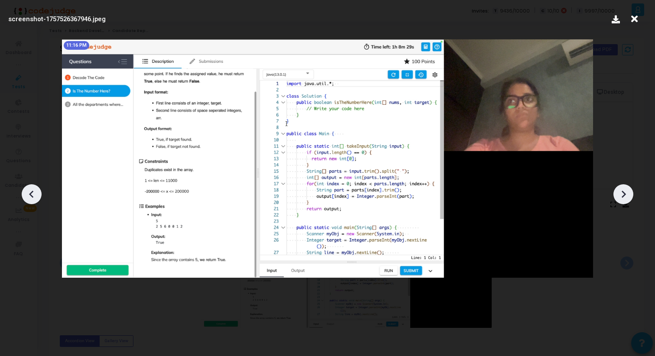
click at [624, 197] on icon at bounding box center [622, 194] width 13 height 13
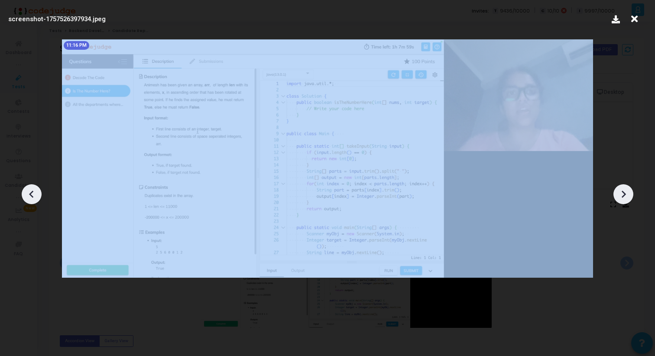
click at [624, 197] on icon at bounding box center [622, 194] width 13 height 13
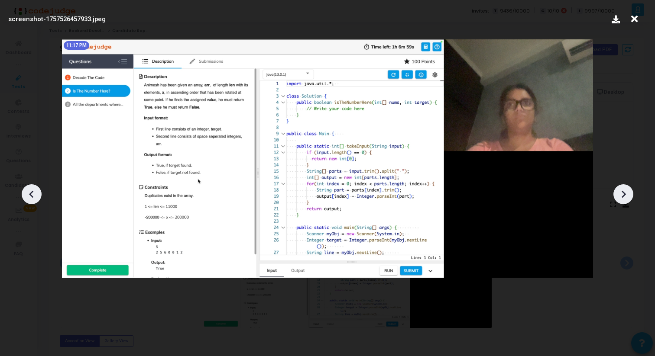
click at [624, 197] on icon at bounding box center [622, 194] width 13 height 13
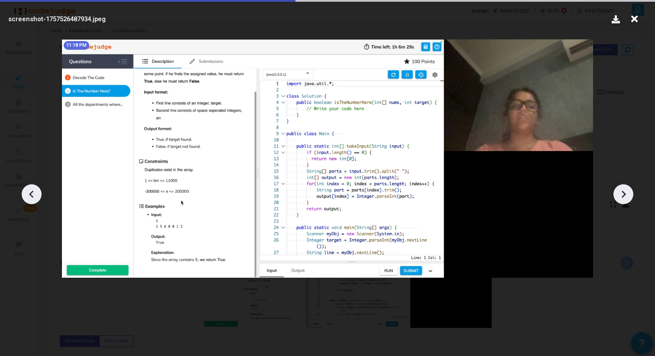
click at [624, 197] on icon at bounding box center [622, 194] width 13 height 13
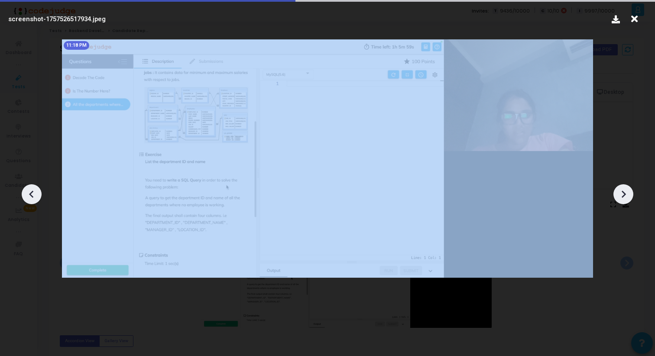
click at [624, 197] on icon at bounding box center [622, 194] width 13 height 13
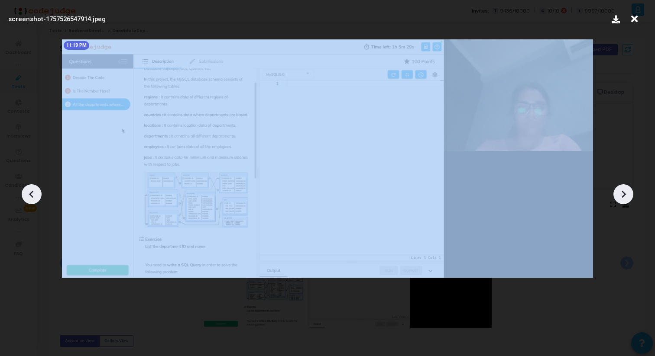
click at [624, 197] on icon at bounding box center [622, 194] width 13 height 13
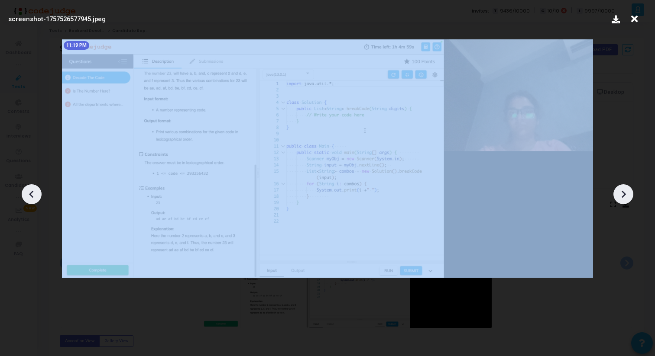
click at [624, 197] on icon at bounding box center [622, 194] width 13 height 13
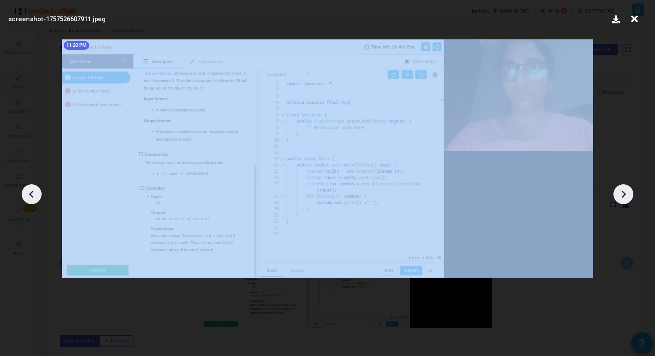
click at [624, 197] on icon at bounding box center [622, 194] width 13 height 13
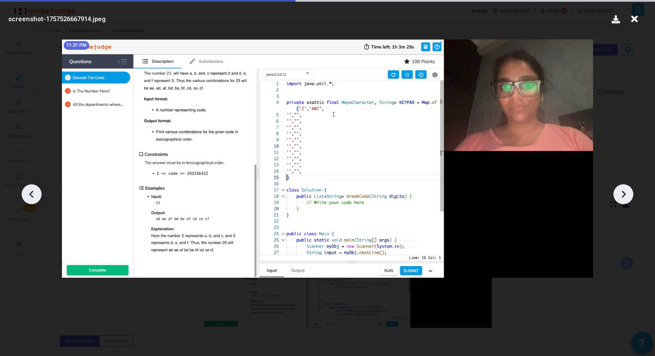
click at [624, 198] on icon at bounding box center [622, 194] width 13 height 13
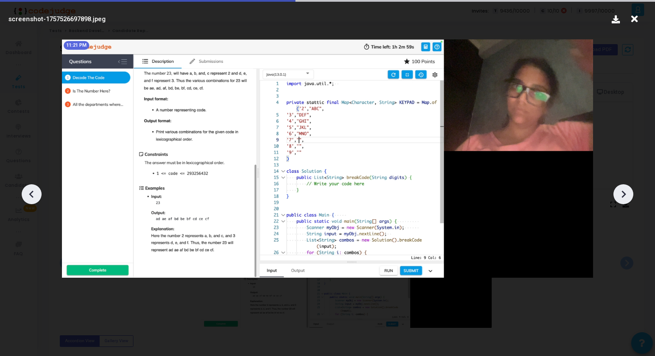
click at [624, 198] on icon at bounding box center [622, 194] width 13 height 13
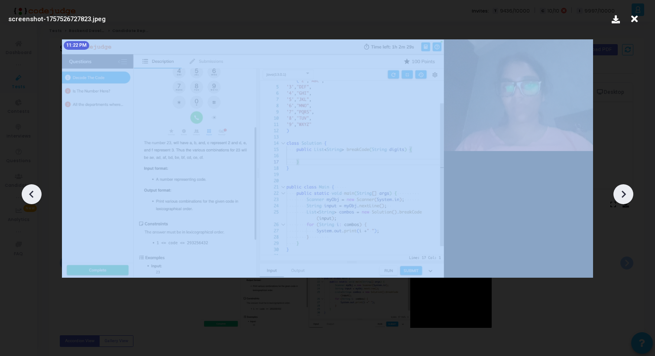
click at [624, 198] on icon at bounding box center [622, 194] width 13 height 13
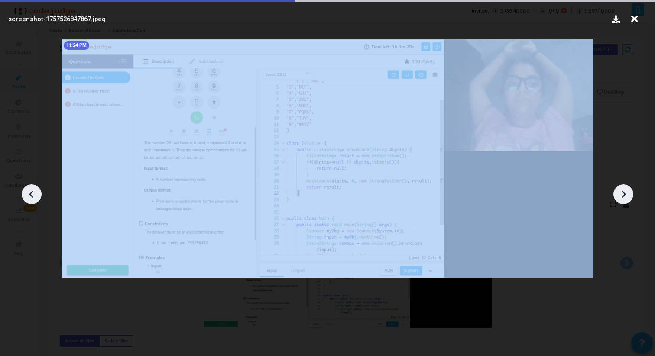
click at [624, 198] on icon at bounding box center [622, 194] width 13 height 13
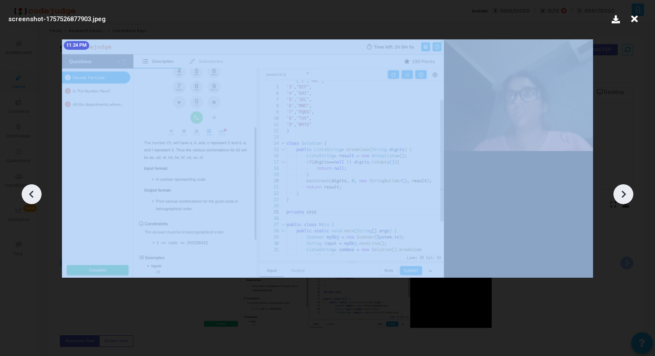
click at [624, 198] on icon at bounding box center [622, 194] width 13 height 13
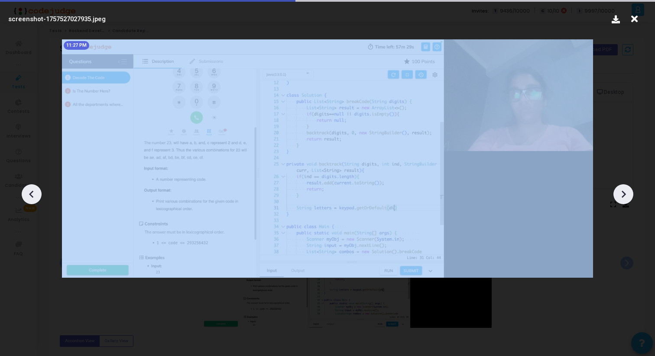
click at [624, 198] on icon at bounding box center [622, 194] width 13 height 13
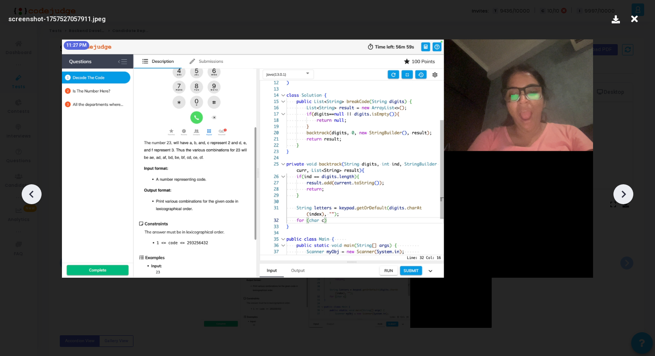
click at [624, 198] on icon at bounding box center [622, 194] width 13 height 13
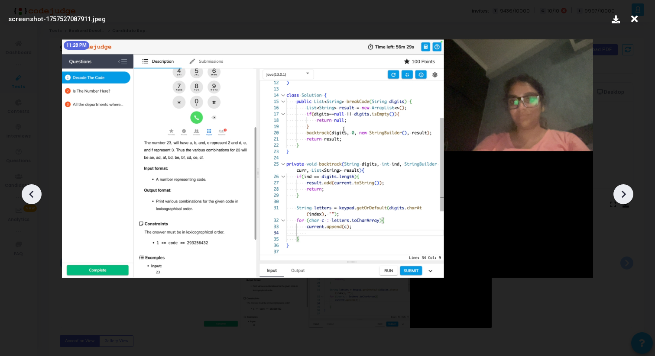
click at [624, 198] on icon at bounding box center [622, 194] width 13 height 13
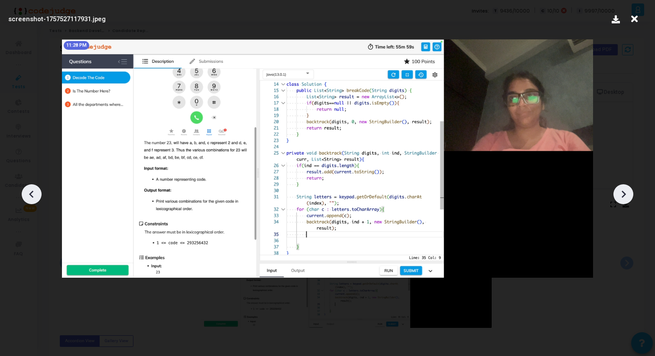
click at [624, 198] on icon at bounding box center [622, 194] width 13 height 13
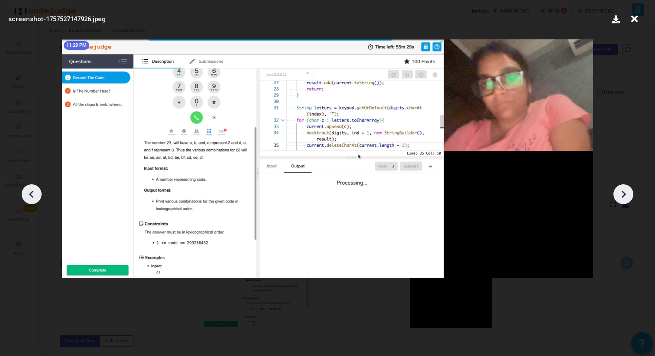
click at [624, 198] on icon at bounding box center [622, 194] width 13 height 13
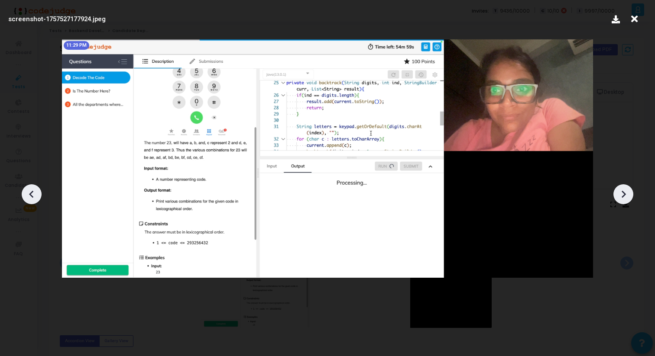
click at [623, 185] on div at bounding box center [623, 194] width 20 height 20
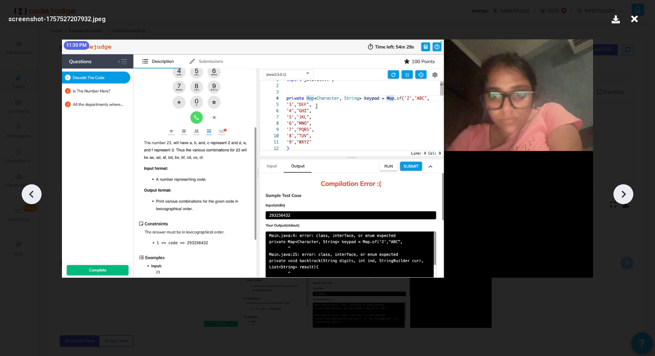
click at [623, 185] on div at bounding box center [623, 194] width 20 height 20
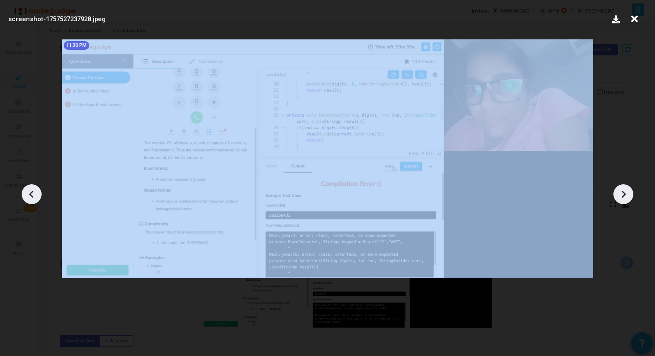
click at [623, 185] on div at bounding box center [623, 194] width 20 height 20
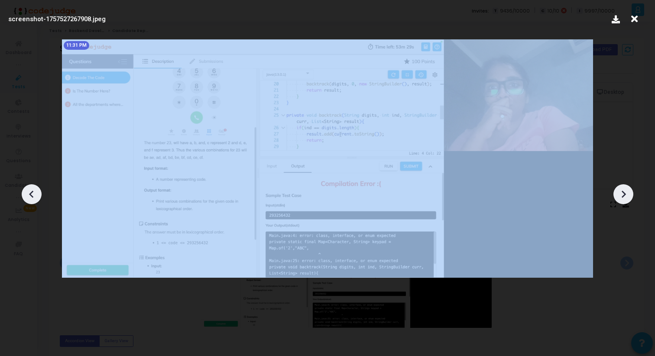
click at [623, 185] on div at bounding box center [623, 194] width 20 height 20
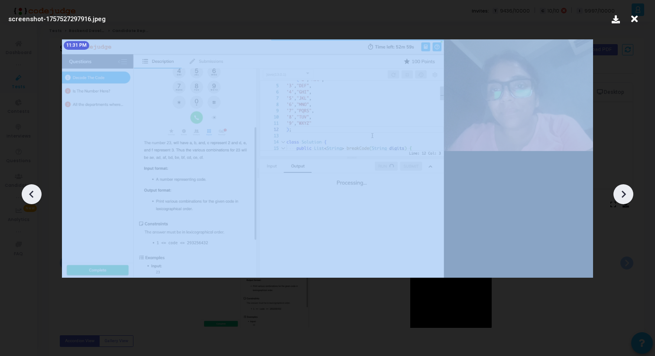
click at [623, 186] on div at bounding box center [623, 194] width 20 height 20
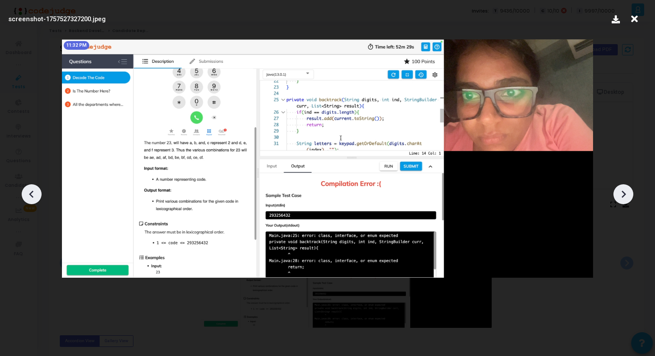
click at [623, 186] on div at bounding box center [623, 194] width 20 height 20
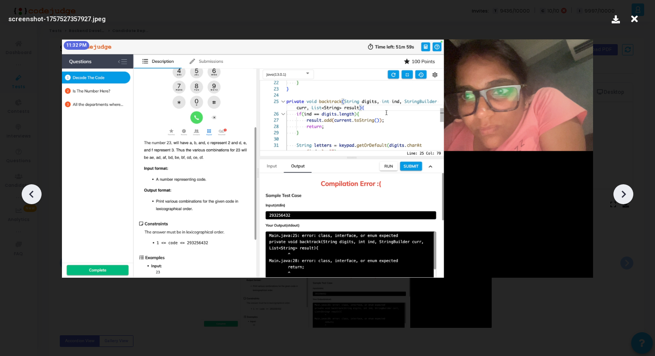
click at [623, 186] on div at bounding box center [623, 194] width 20 height 20
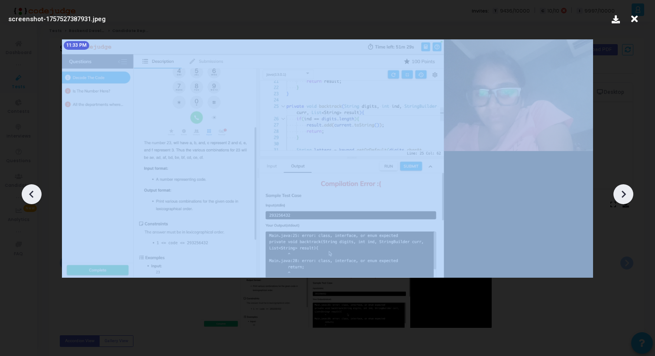
click at [623, 186] on div at bounding box center [623, 194] width 20 height 20
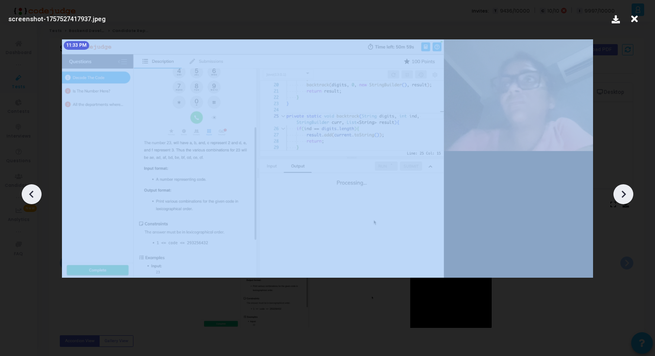
click at [623, 186] on div at bounding box center [623, 194] width 20 height 20
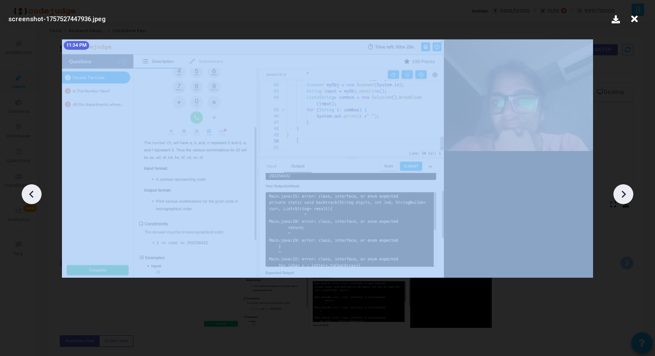
click at [623, 186] on div at bounding box center [623, 194] width 20 height 20
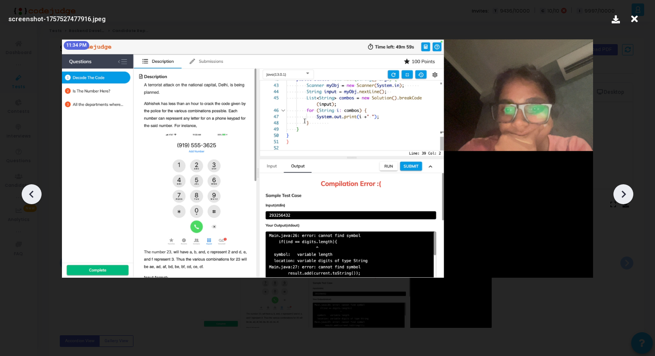
click at [624, 187] on div at bounding box center [623, 194] width 20 height 20
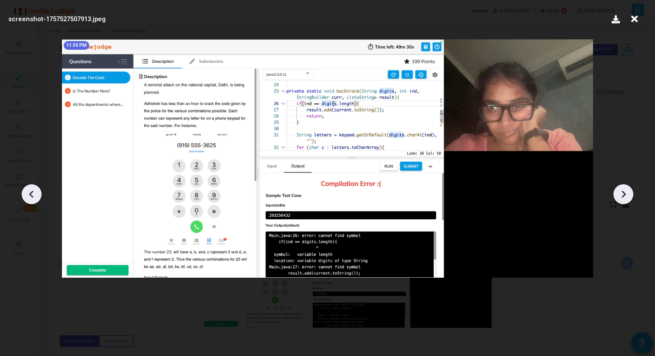
click at [624, 187] on div at bounding box center [623, 194] width 20 height 20
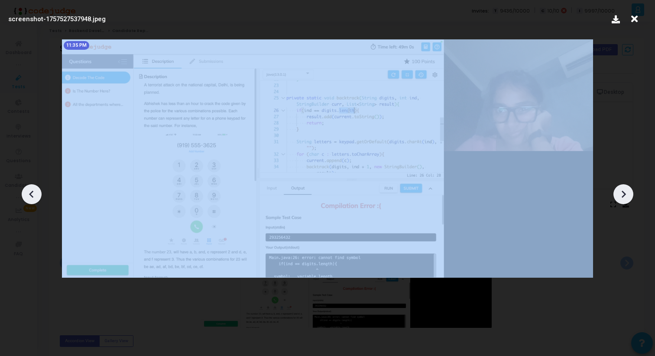
click at [624, 187] on div at bounding box center [623, 194] width 20 height 20
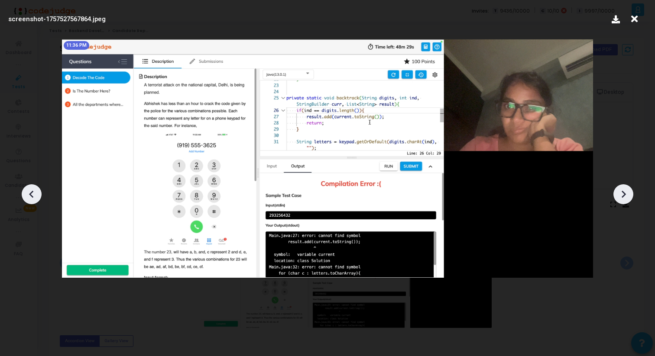
click at [624, 187] on div at bounding box center [623, 194] width 20 height 20
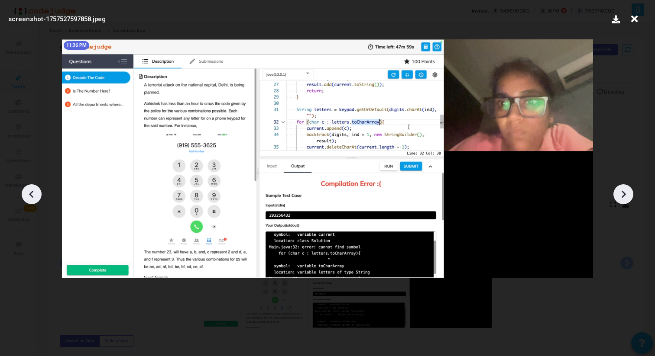
click at [624, 187] on div at bounding box center [623, 194] width 20 height 20
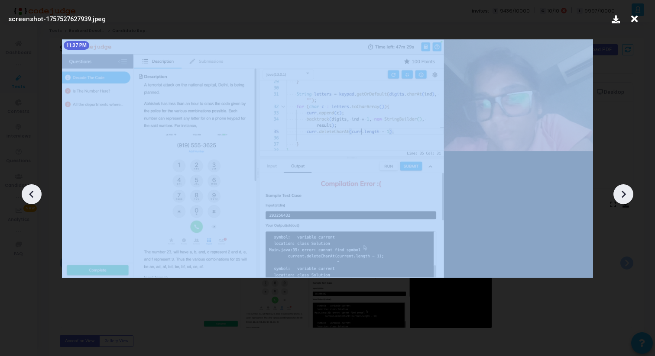
click at [624, 187] on div at bounding box center [623, 194] width 20 height 20
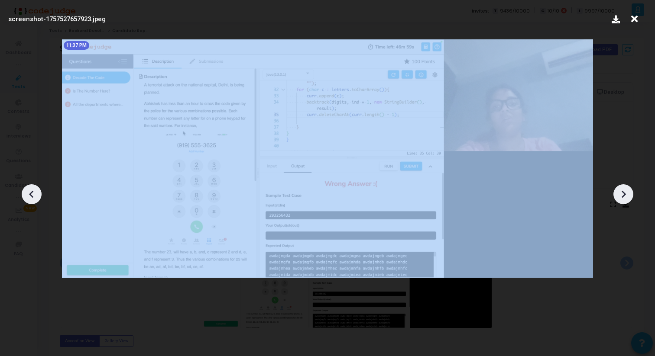
click at [624, 187] on div at bounding box center [623, 194] width 20 height 20
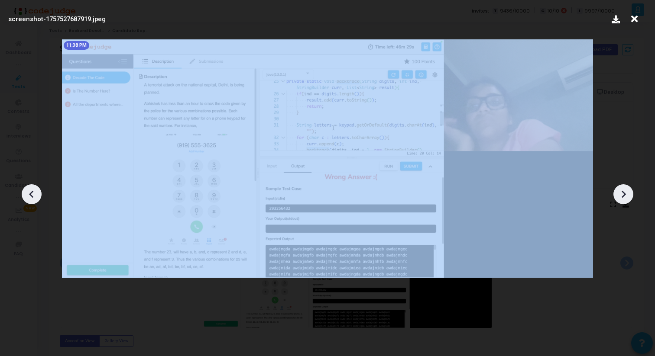
click at [624, 187] on div at bounding box center [623, 194] width 20 height 20
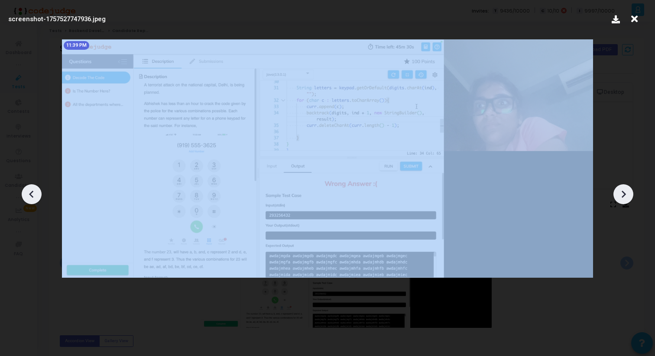
click at [624, 187] on div at bounding box center [623, 194] width 20 height 20
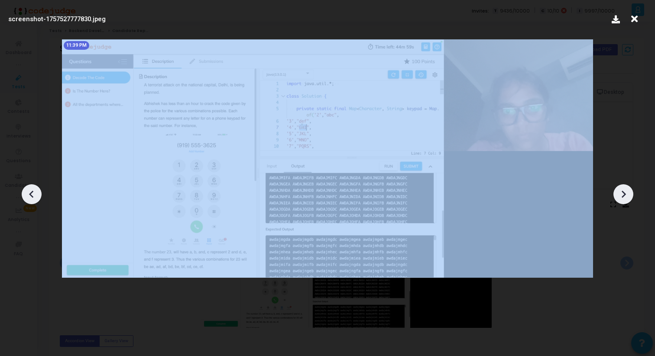
click at [624, 187] on div at bounding box center [623, 194] width 20 height 20
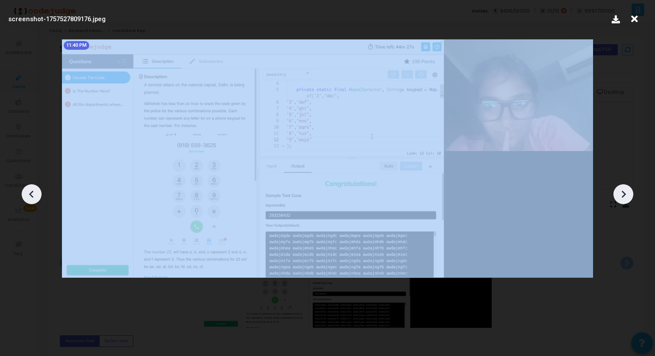
click at [624, 187] on div at bounding box center [623, 194] width 20 height 20
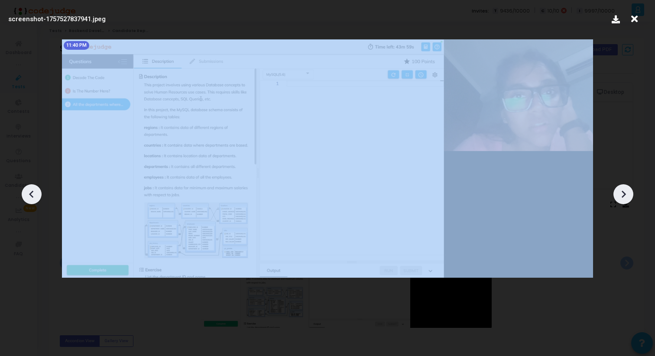
click at [624, 187] on div at bounding box center [623, 194] width 20 height 20
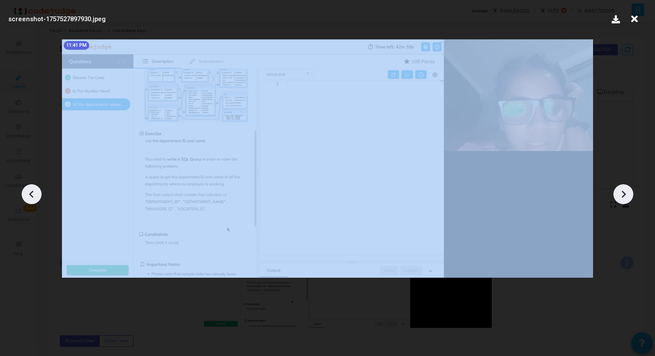
click at [624, 187] on div at bounding box center [623, 194] width 20 height 20
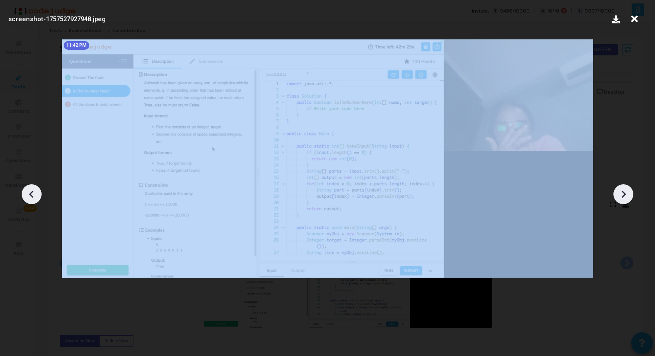
click at [624, 187] on div at bounding box center [623, 194] width 20 height 20
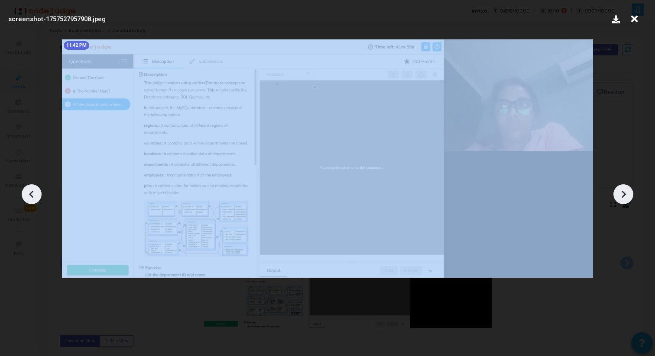
click at [624, 187] on div at bounding box center [623, 194] width 20 height 20
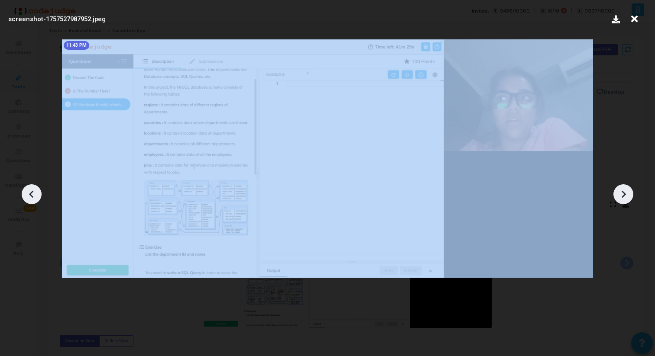
click at [624, 187] on div at bounding box center [623, 194] width 20 height 20
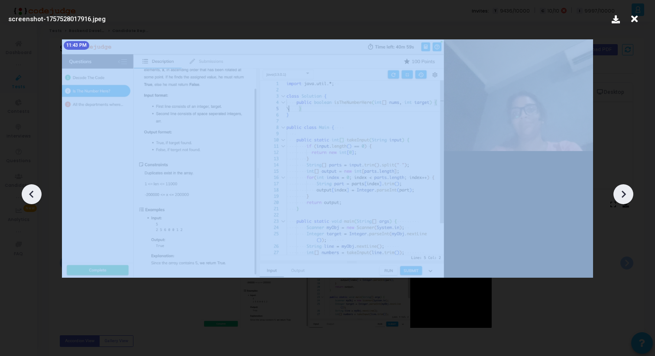
click at [624, 187] on div at bounding box center [623, 194] width 20 height 20
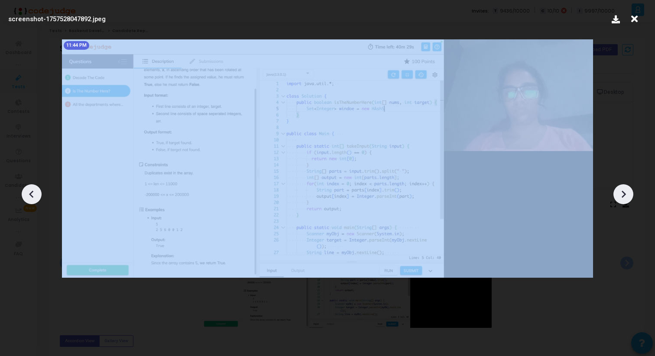
click at [624, 187] on div at bounding box center [623, 194] width 20 height 20
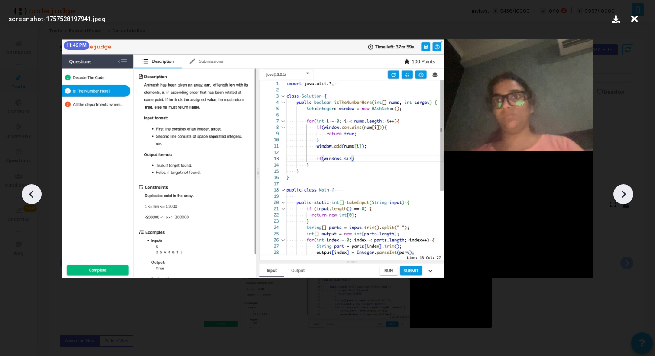
click at [632, 21] on icon at bounding box center [633, 19] width 13 height 16
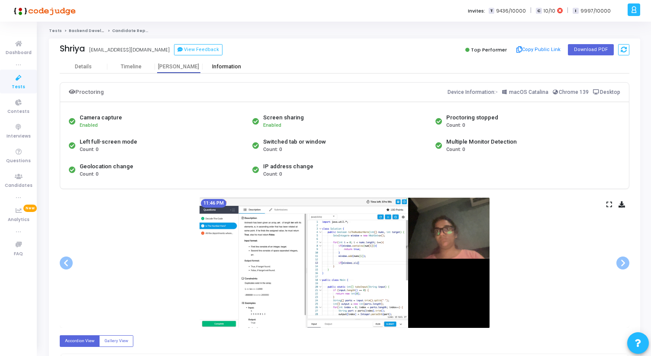
click at [225, 64] on div "Information" at bounding box center [227, 67] width 48 height 6
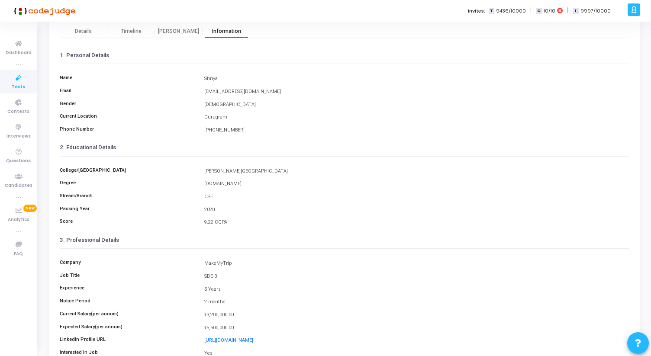
scroll to position [97, 0]
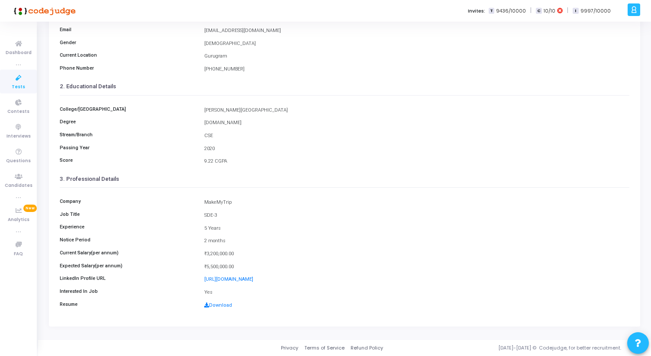
drag, startPoint x: 205, startPoint y: 253, endPoint x: 239, endPoint y: 265, distance: 36.0
click at [239, 265] on div "Company MakeMyTrip Job Title SDE-3 Experience 5 Years Notice Period 2 months Cu…" at bounding box center [345, 251] width 570 height 126
click at [239, 265] on div "₹5,500,000.00" at bounding box center [417, 267] width 434 height 7
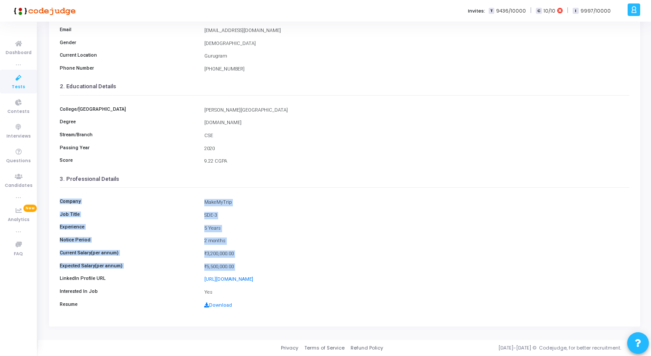
drag, startPoint x: 239, startPoint y: 265, endPoint x: 74, endPoint y: 193, distance: 180.3
click at [74, 192] on div "Company MakeMyTrip Job Title SDE-3 Experience 5 Years Notice Period 2 months Cu…" at bounding box center [345, 251] width 570 height 126
click at [74, 193] on div "Company MakeMyTrip Job Title SDE-3 Experience 5 Years Notice Period 2 months Cu…" at bounding box center [345, 251] width 570 height 126
drag, startPoint x: 59, startPoint y: 200, endPoint x: 242, endPoint y: 263, distance: 193.3
click at [242, 263] on kt-portlet-body "Details Timeline Proctor Information 1. Personal Details Name Shriya Email shri…" at bounding box center [344, 145] width 591 height 363
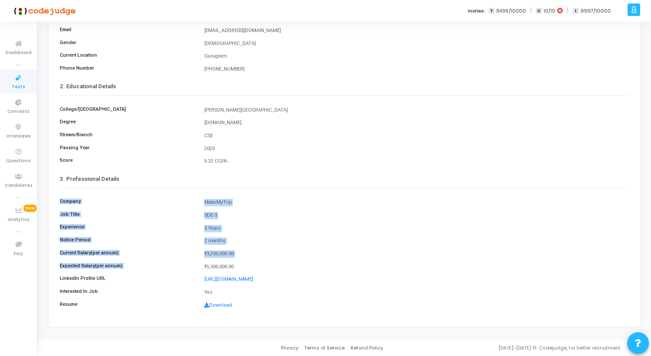
click at [242, 263] on div "Expected Salary(per annum) ₹5,500,000.00" at bounding box center [344, 267] width 578 height 8
drag, startPoint x: 238, startPoint y: 267, endPoint x: 58, endPoint y: 176, distance: 201.3
click at [58, 176] on kt-portlet-body "Details Timeline Proctor Information 1. Personal Details Name Shriya Email shri…" at bounding box center [344, 145] width 591 height 363
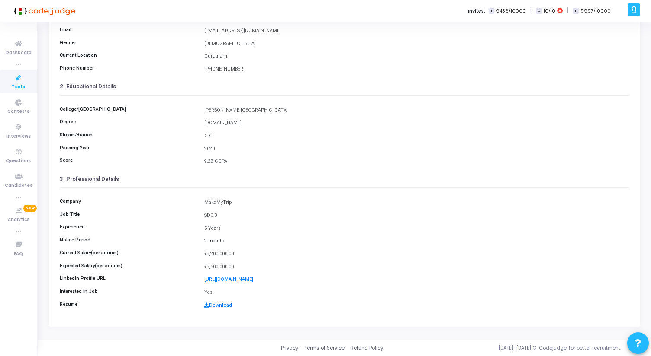
click at [216, 305] on link "Download" at bounding box center [218, 306] width 28 height 6
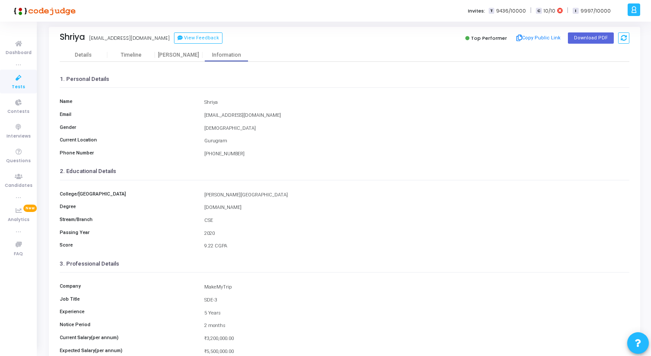
scroll to position [0, 0]
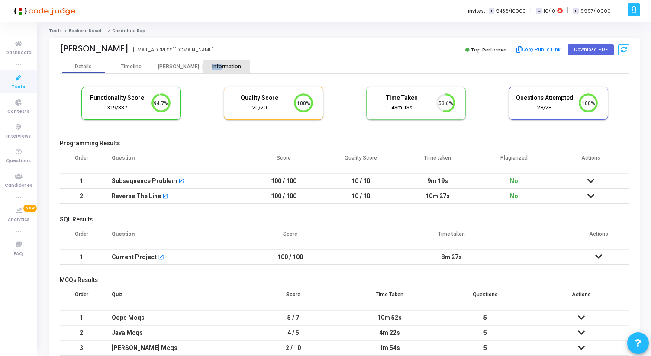
click at [223, 64] on div "Information" at bounding box center [227, 67] width 48 height 6
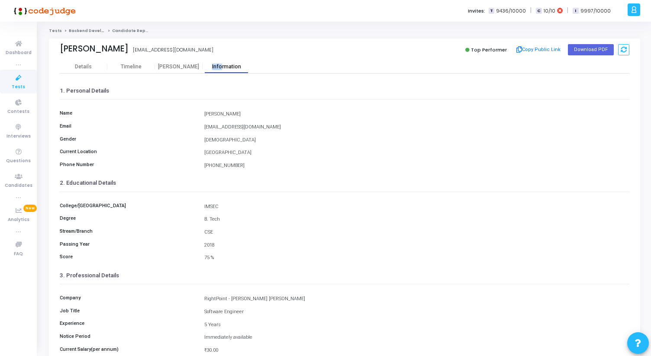
scroll to position [97, 0]
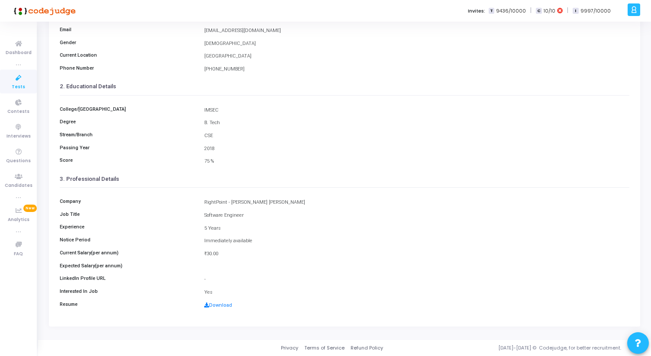
click at [222, 310] on div "Company RightPoint - [PERSON_NAME] [PERSON_NAME] Job Title Software Engineer Ex…" at bounding box center [345, 251] width 570 height 126
click at [222, 305] on link "Download" at bounding box center [218, 306] width 28 height 6
drag, startPoint x: 204, startPoint y: 241, endPoint x: 219, endPoint y: 261, distance: 25.7
click at [219, 261] on div "Company RightPoint - [PERSON_NAME] [PERSON_NAME] Job Title Software Engineer Ex…" at bounding box center [345, 251] width 570 height 126
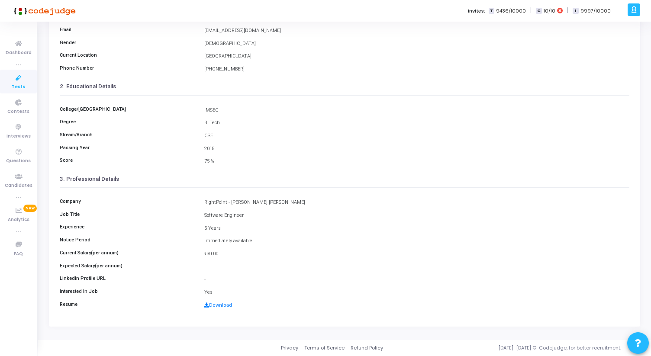
drag, startPoint x: 221, startPoint y: 260, endPoint x: 161, endPoint y: 215, distance: 75.5
click at [161, 216] on div "Company RightPoint - [PERSON_NAME] [PERSON_NAME] Job Title Software Engineer Ex…" at bounding box center [345, 251] width 570 height 126
click at [161, 215] on h6 "Job Title" at bounding box center [127, 215] width 145 height 6
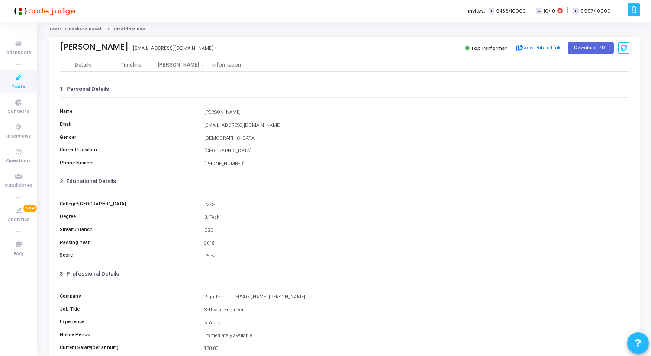
scroll to position [0, 0]
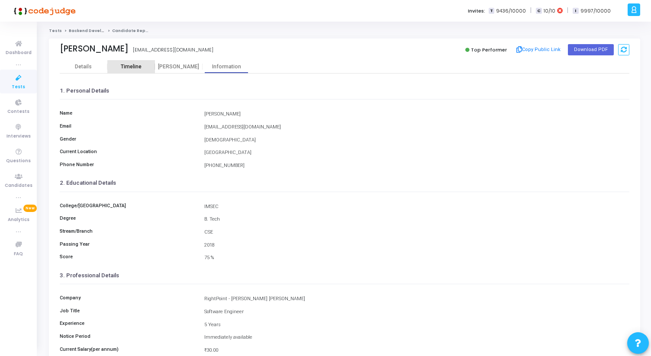
click at [135, 71] on div "Timeline" at bounding box center [131, 66] width 48 height 13
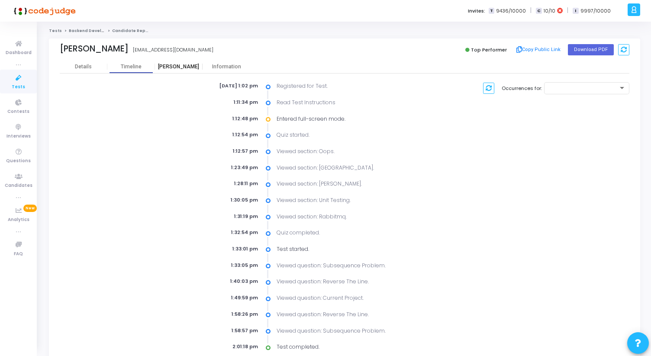
click at [176, 71] on div "[PERSON_NAME]" at bounding box center [179, 66] width 48 height 13
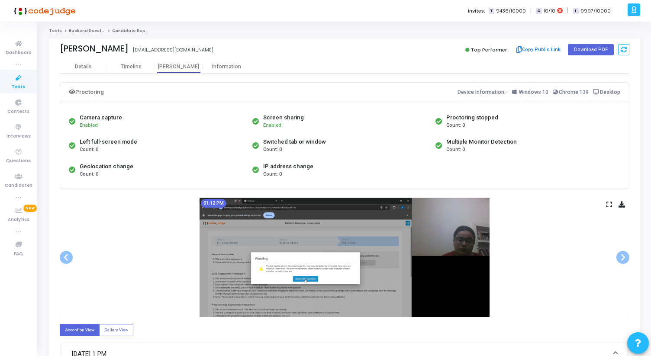
click at [610, 202] on icon at bounding box center [610, 204] width 6 height 5
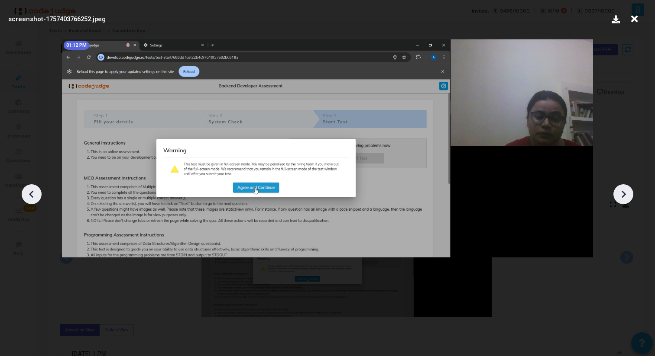
click at [622, 197] on icon at bounding box center [623, 193] width 4 height 7
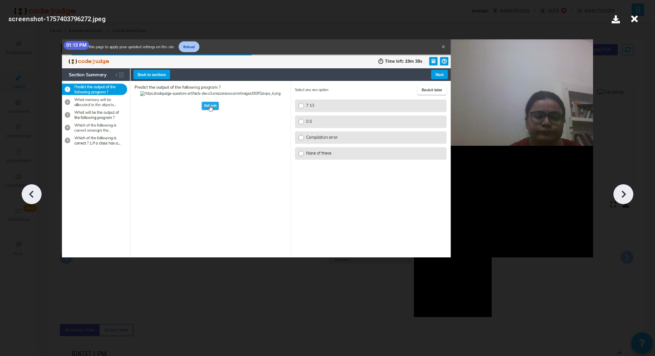
click at [622, 197] on icon at bounding box center [623, 193] width 4 height 7
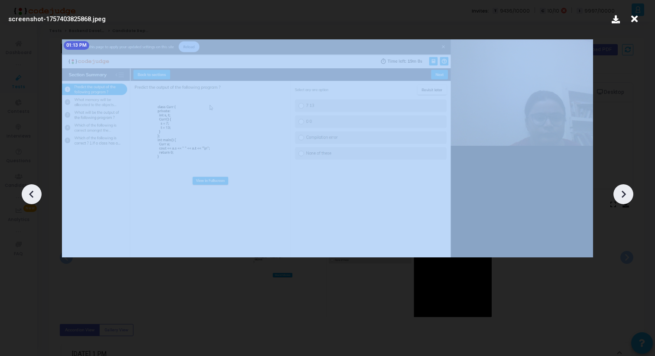
click at [622, 197] on icon at bounding box center [623, 193] width 4 height 7
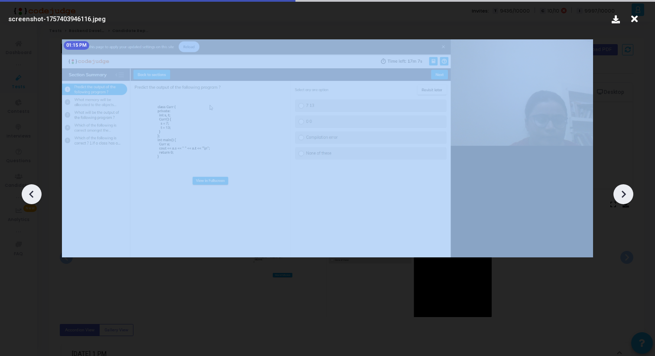
click at [622, 197] on icon at bounding box center [623, 193] width 4 height 7
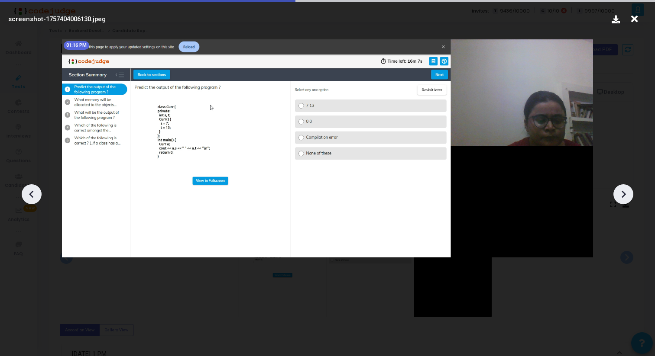
click at [622, 197] on icon at bounding box center [623, 193] width 4 height 7
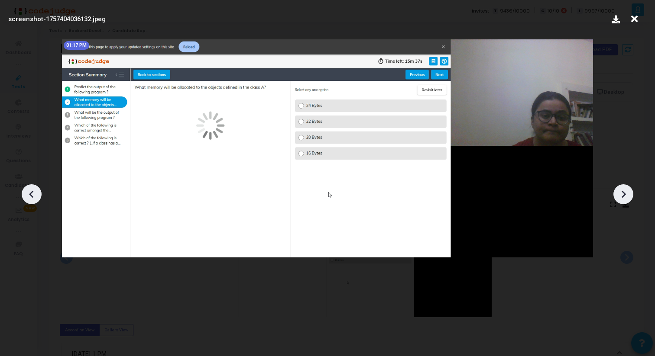
click at [622, 197] on icon at bounding box center [623, 193] width 4 height 7
click at [623, 197] on icon at bounding box center [623, 193] width 4 height 7
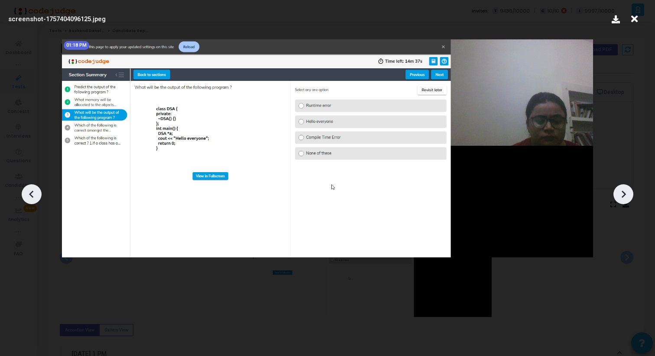
click at [623, 197] on icon at bounding box center [622, 194] width 13 height 13
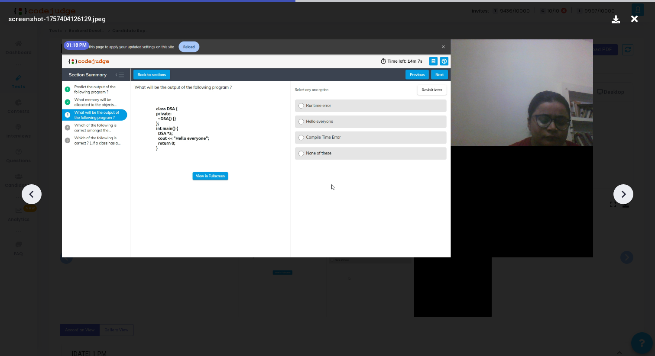
click at [623, 197] on icon at bounding box center [622, 194] width 13 height 13
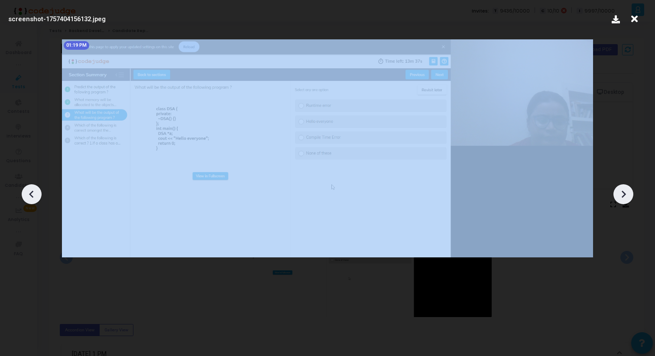
click at [623, 197] on icon at bounding box center [622, 194] width 13 height 13
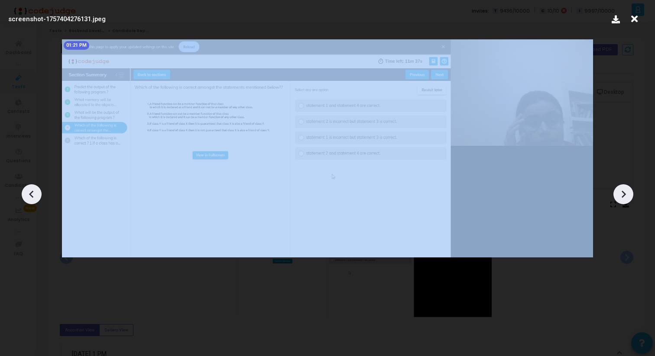
click at [623, 197] on icon at bounding box center [622, 194] width 13 height 13
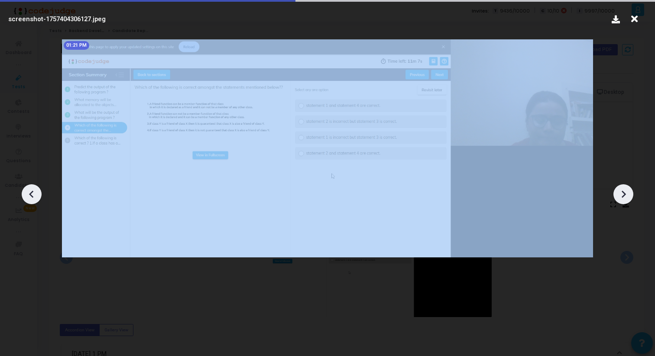
click at [623, 197] on icon at bounding box center [622, 194] width 13 height 13
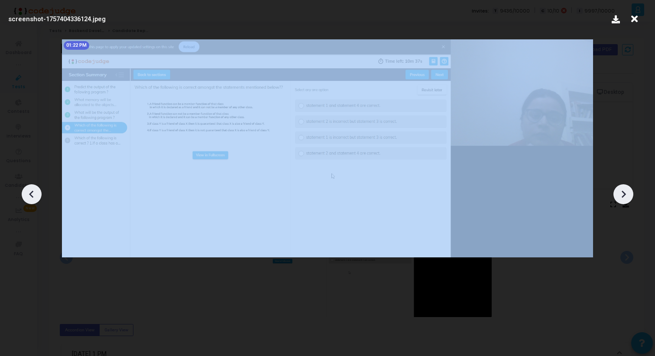
click at [623, 197] on icon at bounding box center [622, 194] width 13 height 13
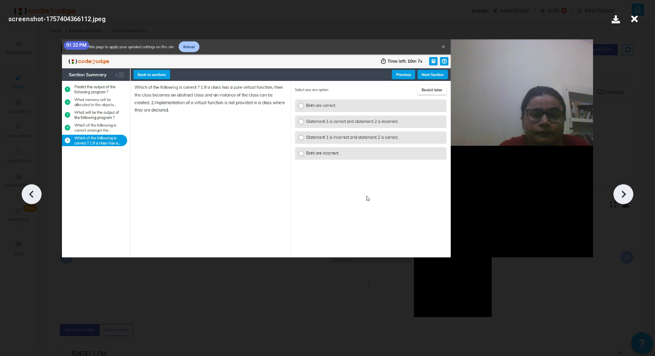
click at [623, 197] on icon at bounding box center [622, 194] width 13 height 13
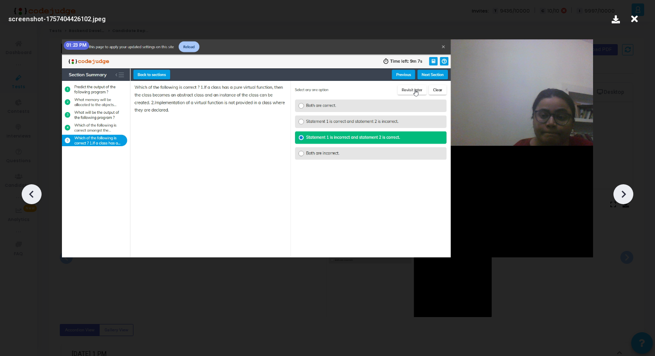
click at [623, 197] on icon at bounding box center [622, 194] width 13 height 13
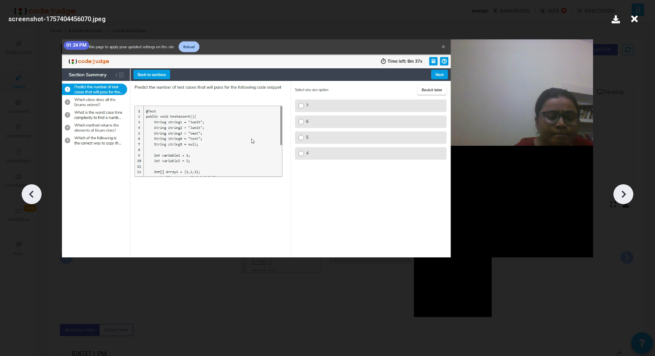
click at [623, 197] on icon at bounding box center [622, 194] width 13 height 13
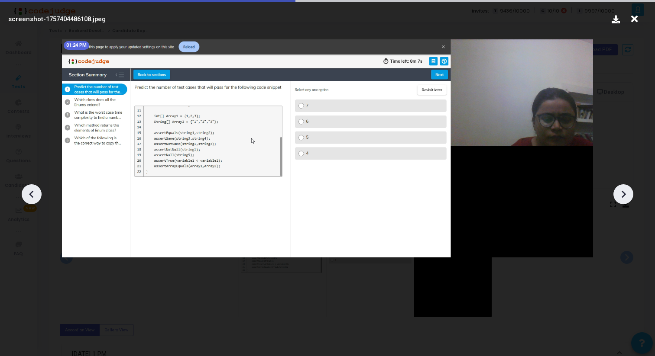
click at [623, 197] on icon at bounding box center [622, 194] width 13 height 13
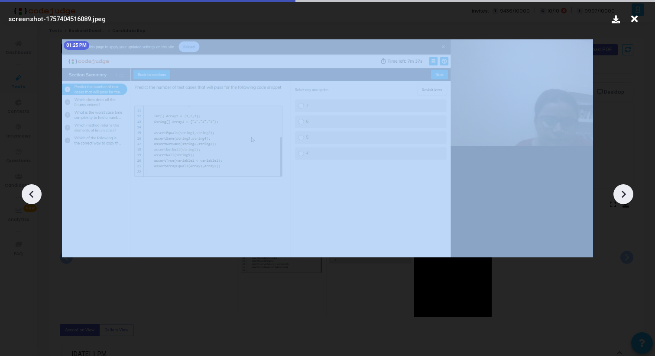
click at [623, 197] on icon at bounding box center [622, 194] width 13 height 13
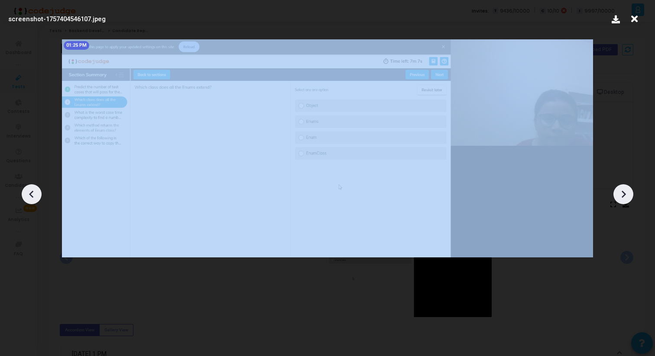
click at [623, 197] on icon at bounding box center [622, 194] width 13 height 13
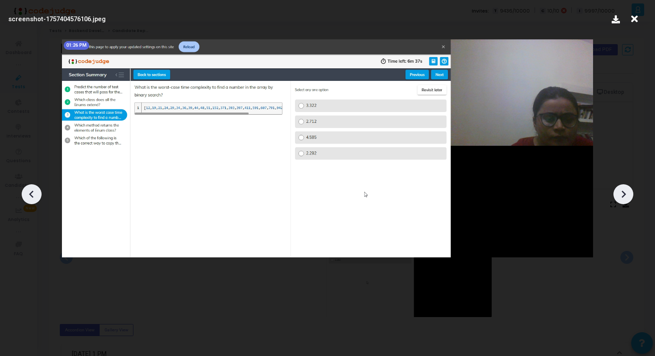
click at [623, 197] on icon at bounding box center [622, 194] width 13 height 13
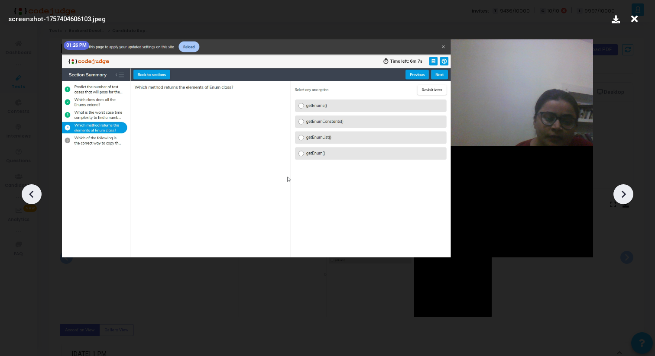
click at [623, 197] on icon at bounding box center [622, 194] width 13 height 13
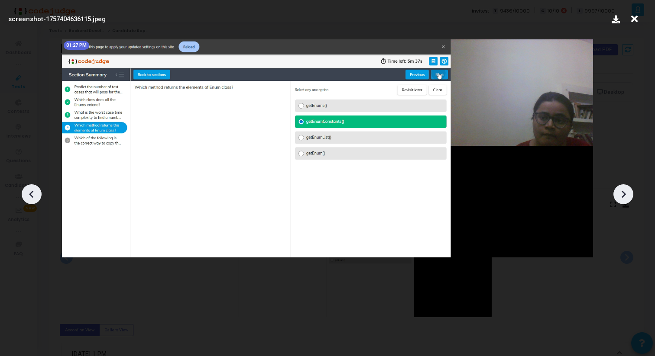
click at [623, 197] on icon at bounding box center [622, 194] width 13 height 13
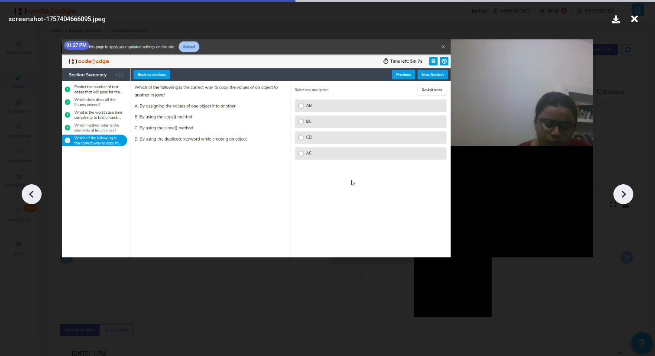
click at [623, 198] on icon at bounding box center [622, 194] width 13 height 13
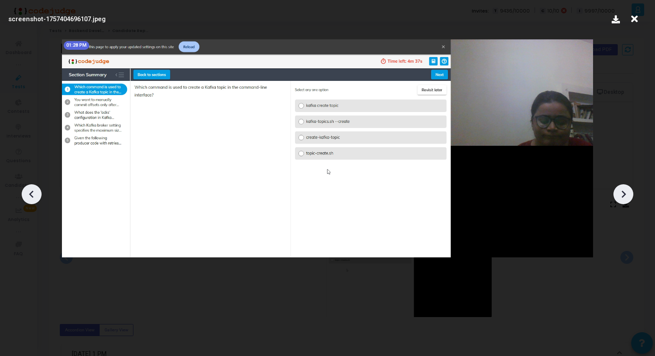
click at [623, 199] on icon at bounding box center [622, 194] width 13 height 13
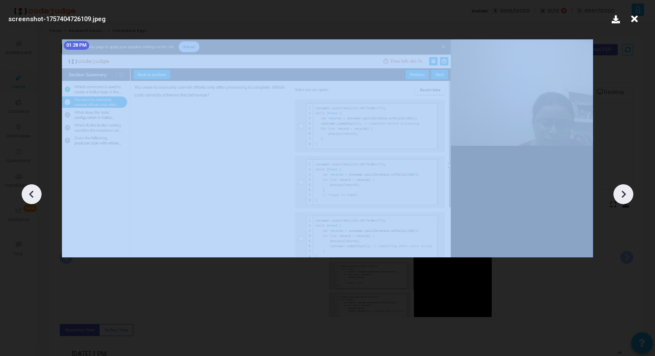
click at [623, 199] on icon at bounding box center [622, 194] width 13 height 13
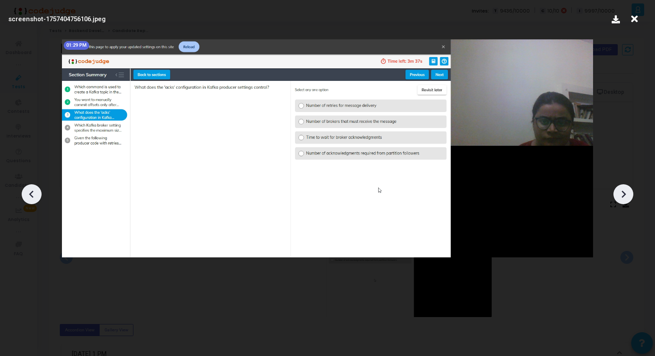
click at [630, 19] on icon at bounding box center [633, 19] width 13 height 16
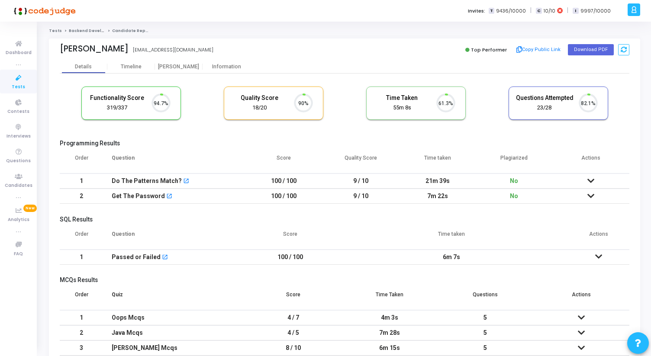
scroll to position [18, 22]
click at [228, 66] on div "Information" at bounding box center [227, 67] width 48 height 6
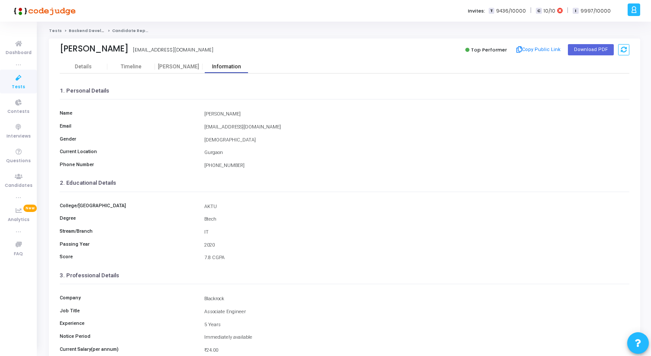
scroll to position [97, 0]
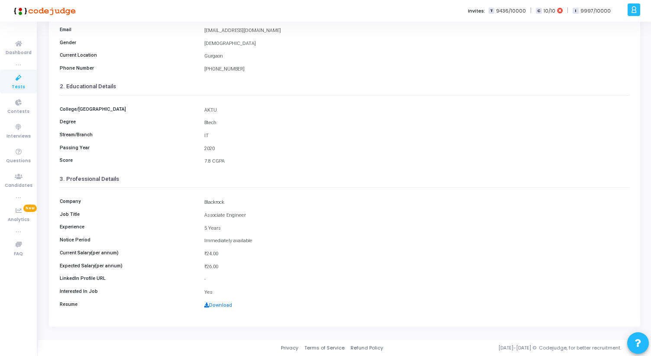
click at [223, 304] on link "Download" at bounding box center [218, 306] width 28 height 6
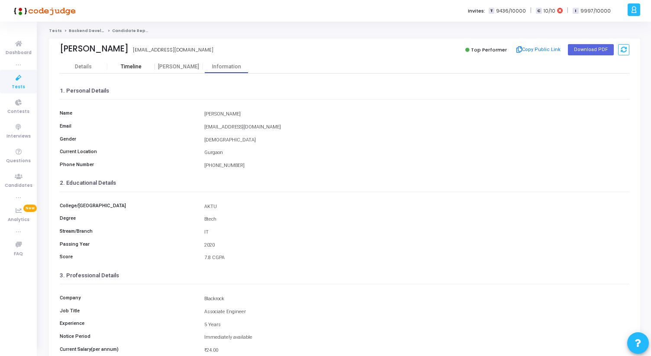
click at [132, 66] on div "Timeline" at bounding box center [131, 67] width 21 height 6
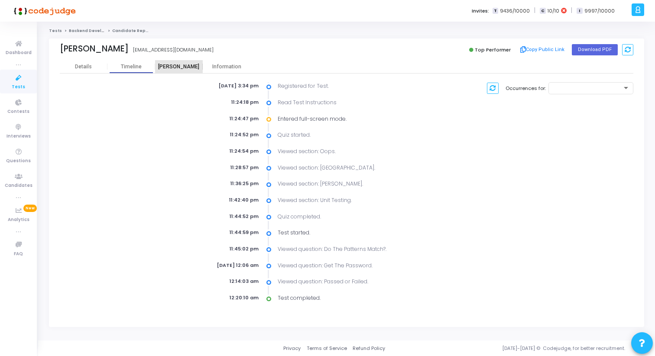
click at [182, 65] on div "[PERSON_NAME]" at bounding box center [179, 67] width 48 height 6
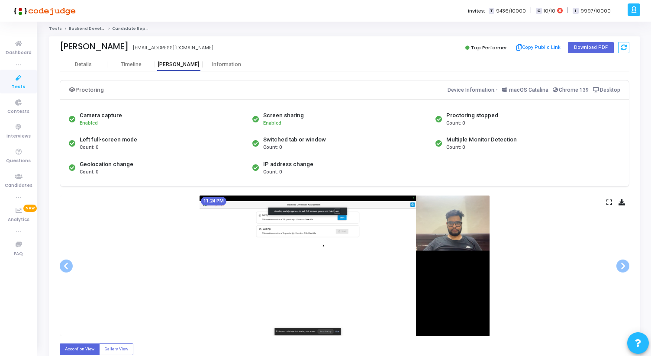
scroll to position [123, 0]
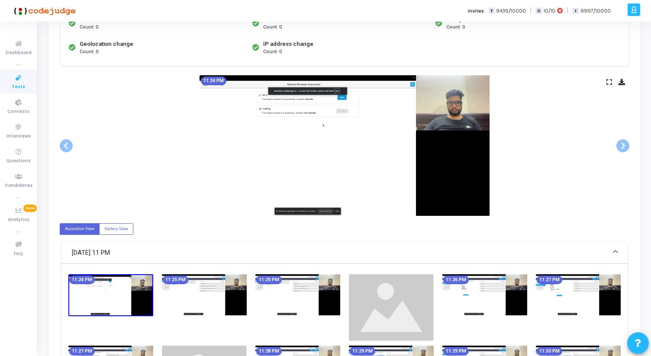
click at [613, 84] on div "11:24 PM" at bounding box center [345, 145] width 570 height 141
click at [612, 84] on div "11:24 PM" at bounding box center [345, 145] width 570 height 141
click at [610, 84] on icon at bounding box center [610, 82] width 6 height 5
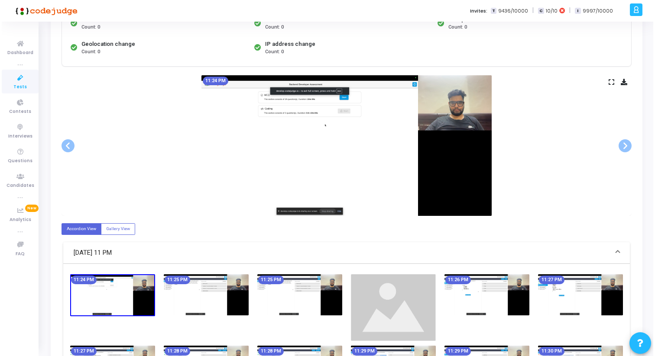
scroll to position [0, 0]
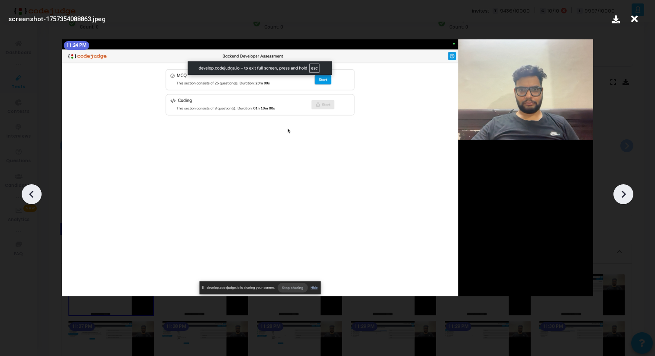
click at [623, 191] on icon at bounding box center [622, 194] width 13 height 13
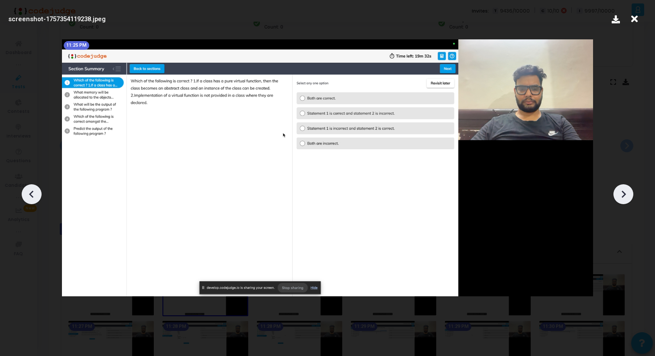
click at [623, 191] on icon at bounding box center [622, 194] width 13 height 13
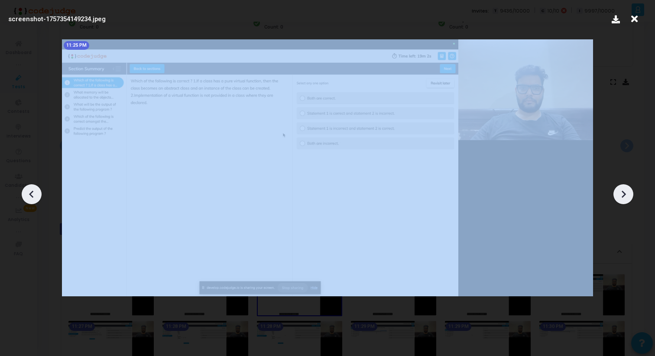
click at [623, 191] on icon at bounding box center [622, 194] width 13 height 13
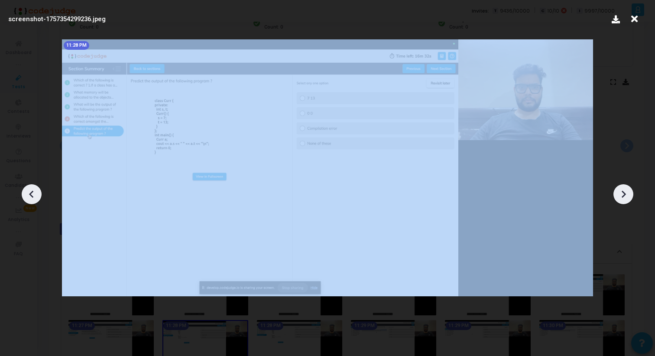
click at [623, 191] on icon at bounding box center [622, 194] width 13 height 13
click at [623, 191] on icon at bounding box center [623, 193] width 4 height 7
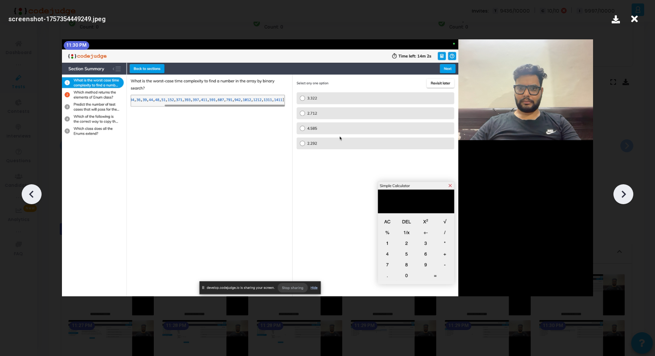
click at [627, 196] on icon at bounding box center [622, 194] width 13 height 13
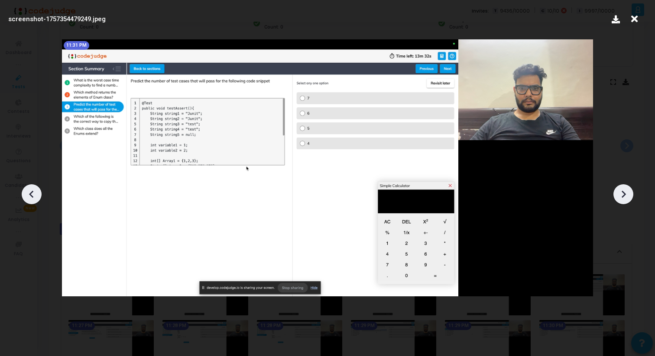
click at [627, 196] on icon at bounding box center [622, 194] width 13 height 13
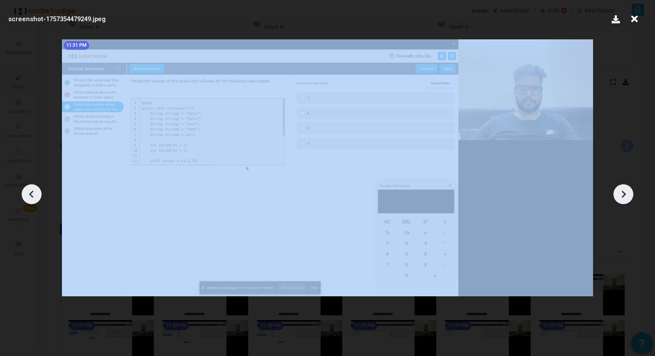
click at [627, 196] on icon at bounding box center [622, 194] width 13 height 13
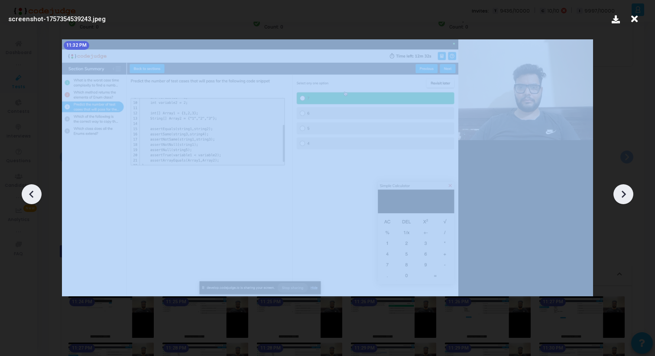
click at [627, 196] on icon at bounding box center [622, 194] width 13 height 13
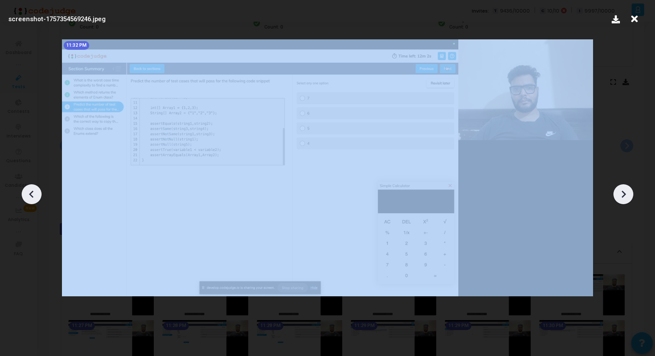
click at [627, 196] on icon at bounding box center [622, 194] width 13 height 13
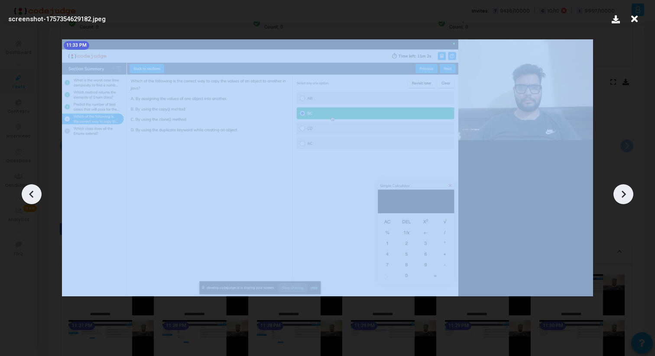
click at [627, 196] on icon at bounding box center [622, 194] width 13 height 13
drag, startPoint x: 627, startPoint y: 196, endPoint x: 541, endPoint y: 189, distance: 86.4
click at [603, 195] on div at bounding box center [327, 191] width 655 height 330
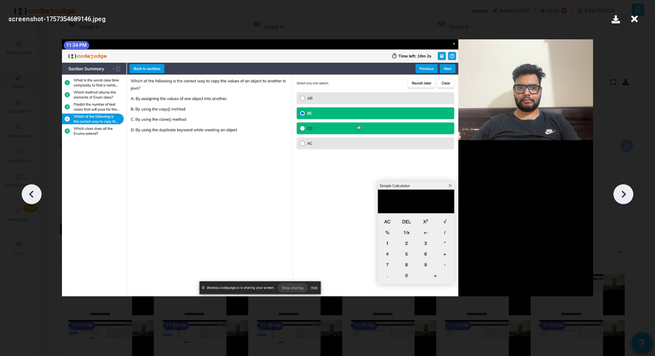
click at [636, 16] on icon at bounding box center [633, 19] width 13 height 16
